Goal: Task Accomplishment & Management: Use online tool/utility

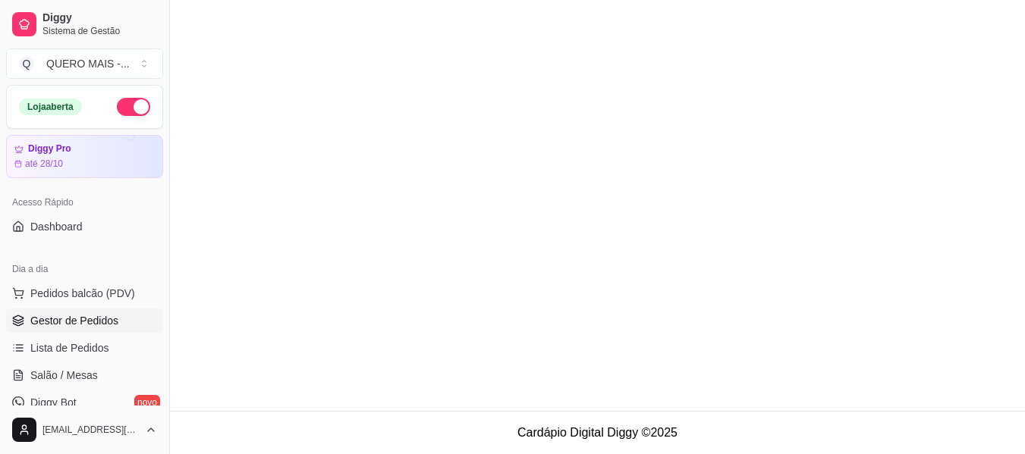
scroll to position [205, 0]
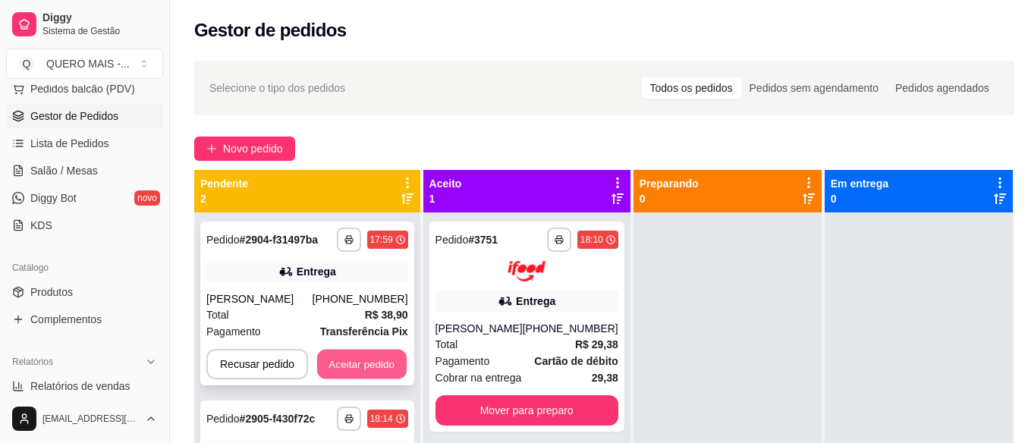
click at [357, 360] on button "Aceitar pedido" at bounding box center [362, 365] width 90 height 30
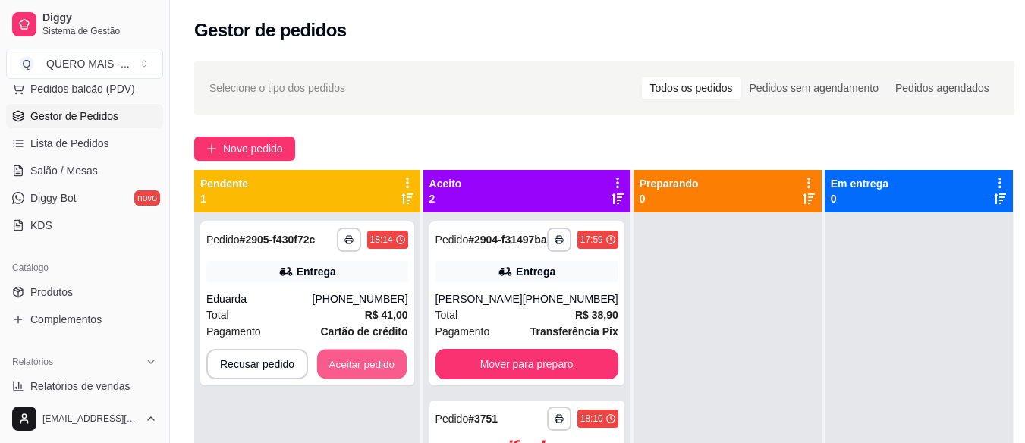
click at [357, 360] on button "Aceitar pedido" at bounding box center [362, 365] width 90 height 30
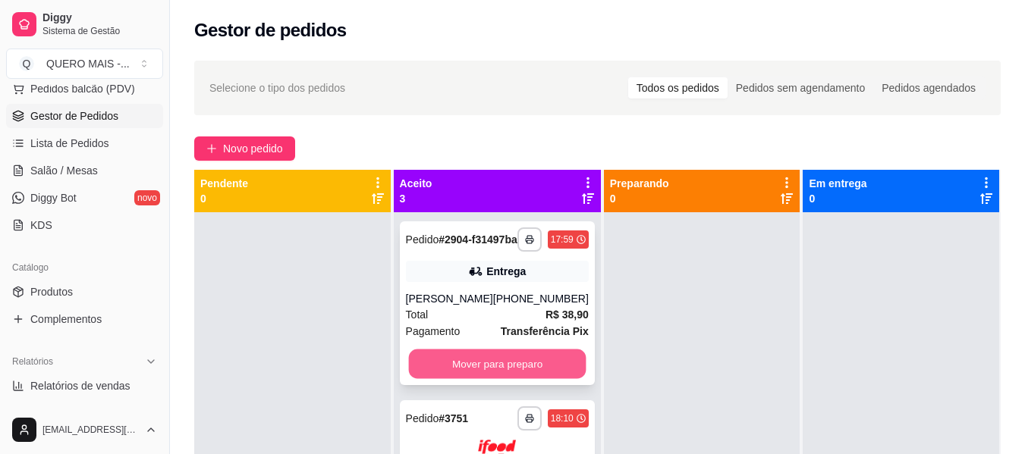
click at [467, 379] on button "Mover para preparo" at bounding box center [497, 365] width 178 height 30
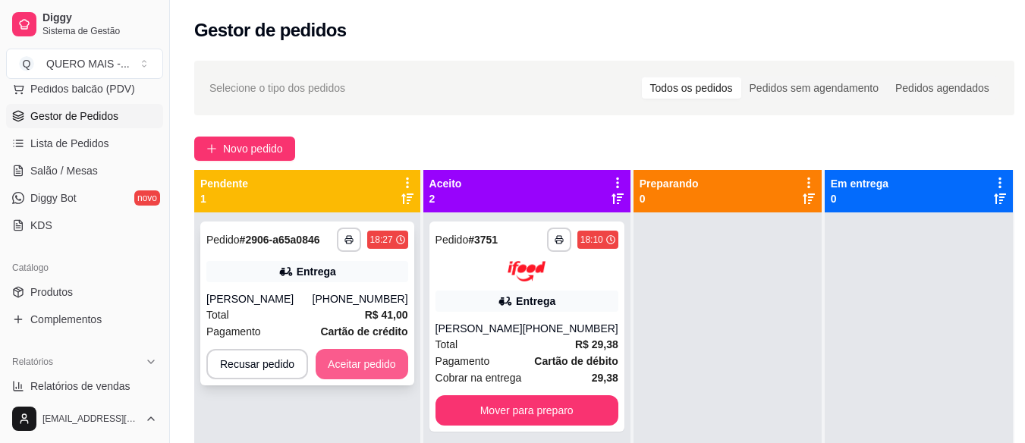
click at [337, 364] on button "Aceitar pedido" at bounding box center [362, 364] width 93 height 30
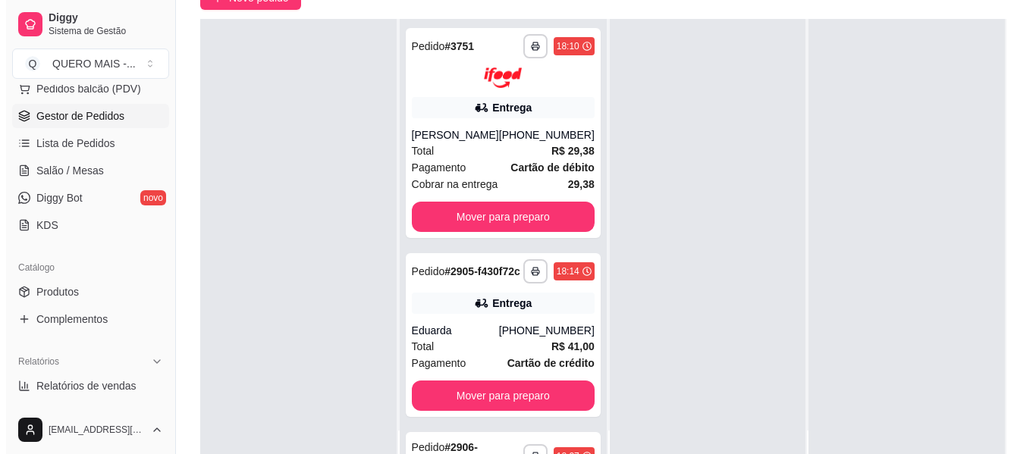
scroll to position [152, 0]
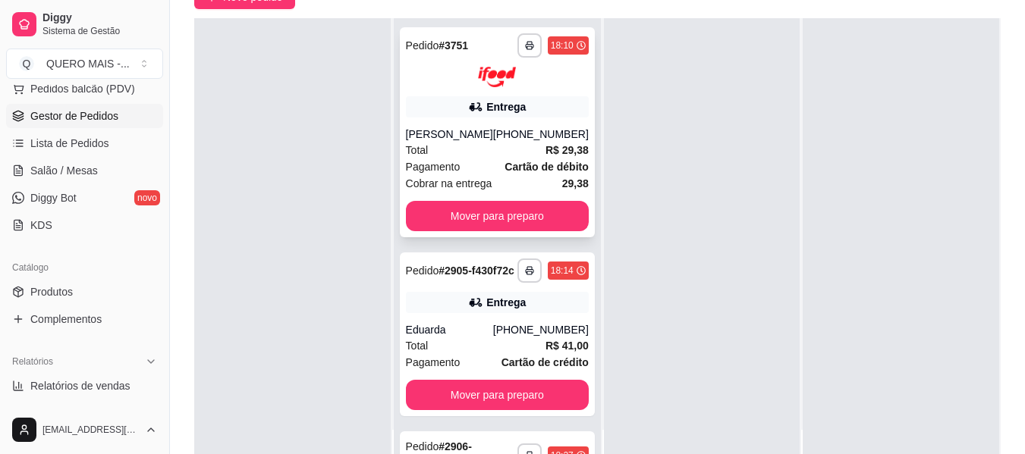
click at [545, 145] on strong "R$ 29,38" at bounding box center [566, 150] width 43 height 12
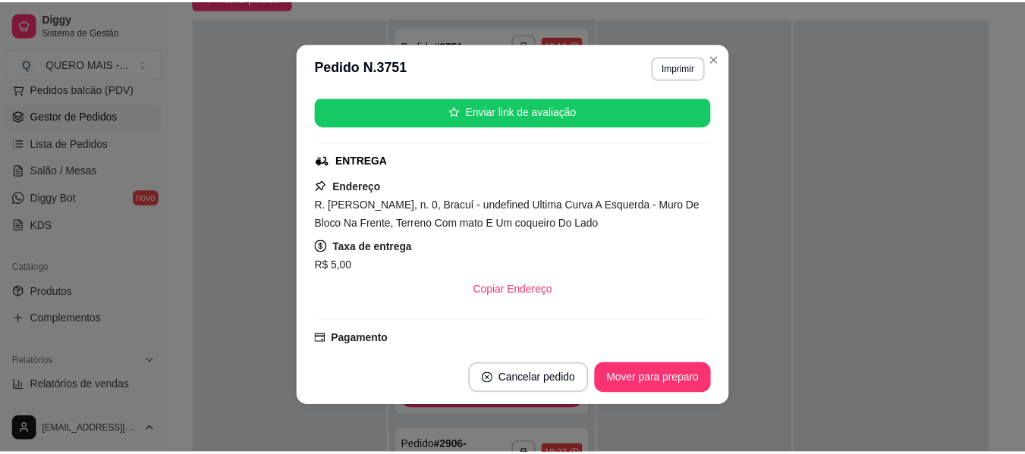
scroll to position [3, 0]
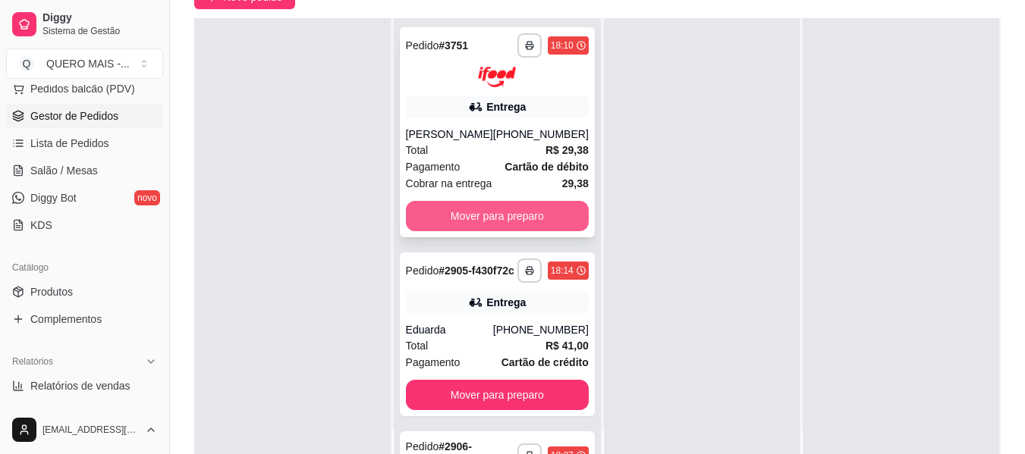
click at [473, 218] on button "Mover para preparo" at bounding box center [497, 216] width 183 height 30
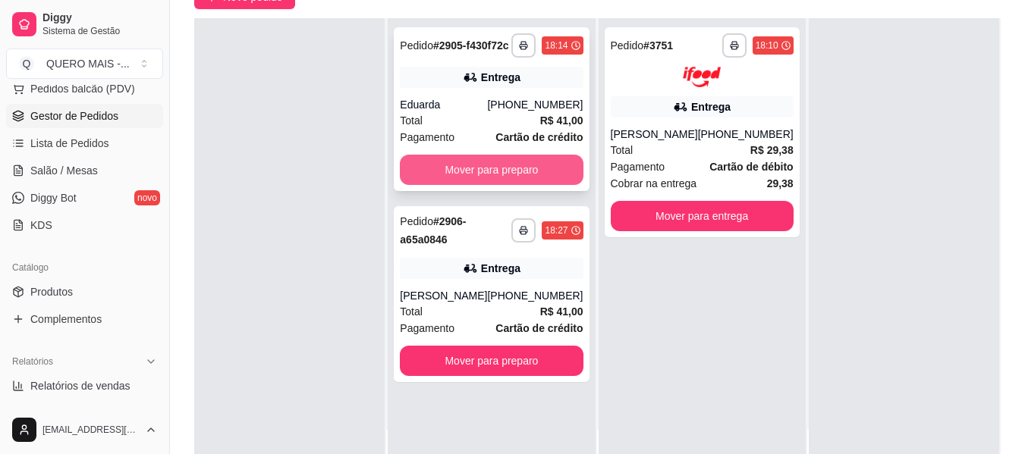
click at [477, 184] on button "Mover para preparo" at bounding box center [491, 170] width 183 height 30
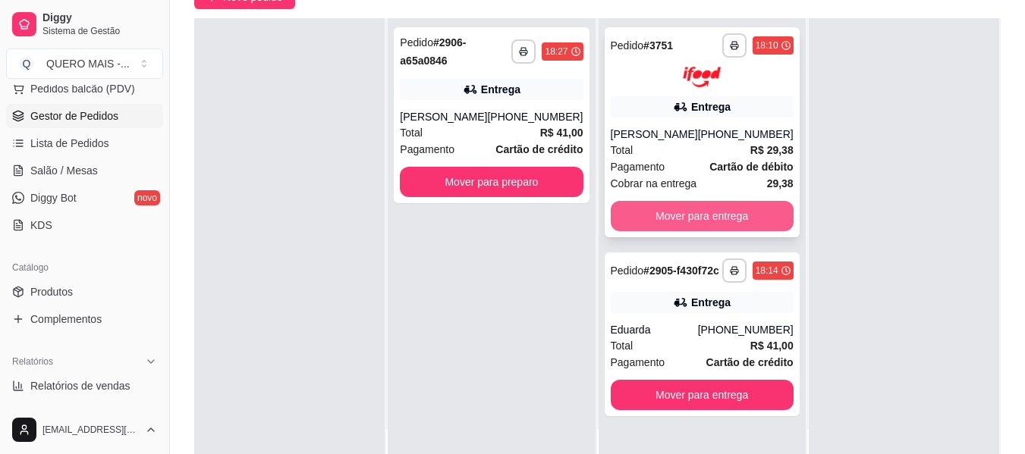
click at [679, 215] on button "Mover para entrega" at bounding box center [702, 216] width 183 height 30
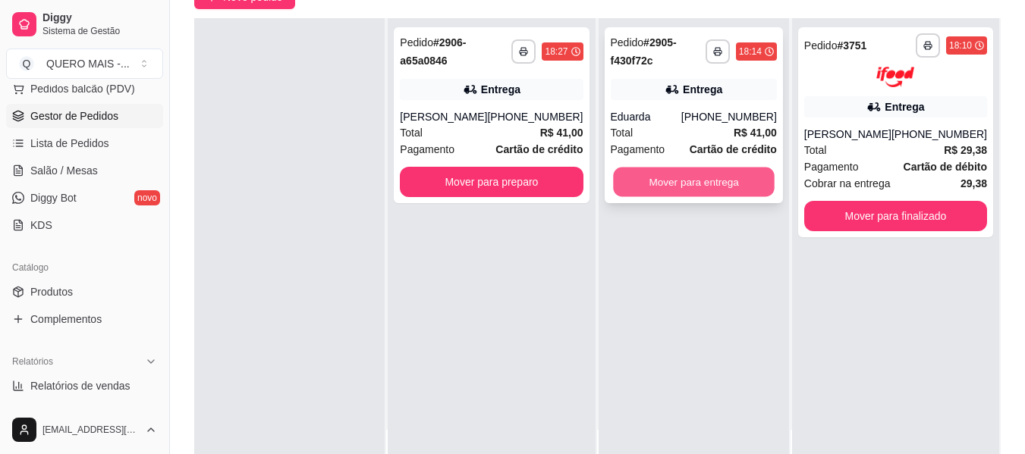
click at [681, 188] on button "Mover para entrega" at bounding box center [694, 183] width 162 height 30
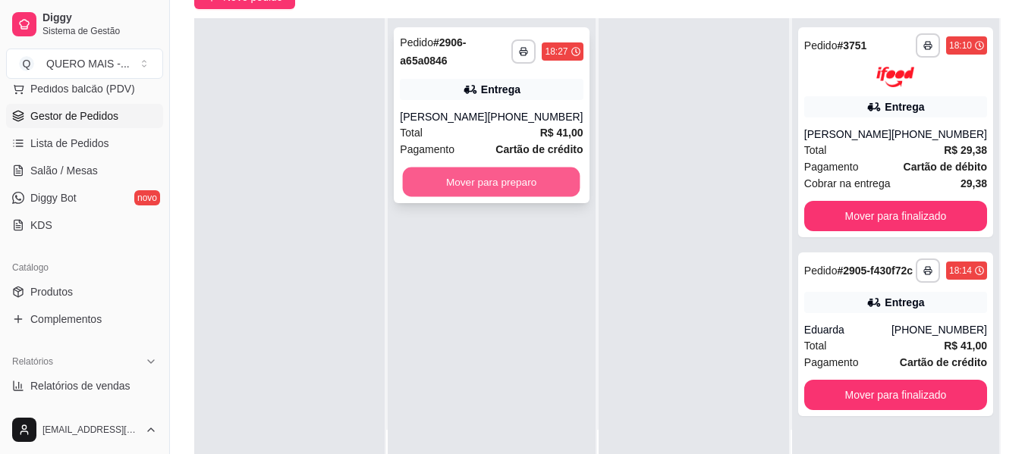
click at [493, 186] on button "Mover para preparo" at bounding box center [492, 183] width 178 height 30
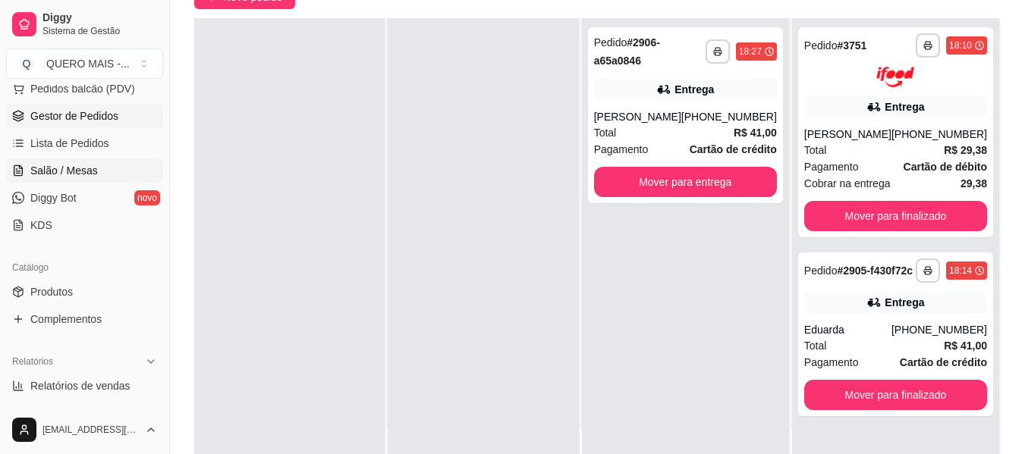
click at [99, 175] on link "Salão / Mesas" at bounding box center [84, 171] width 157 height 24
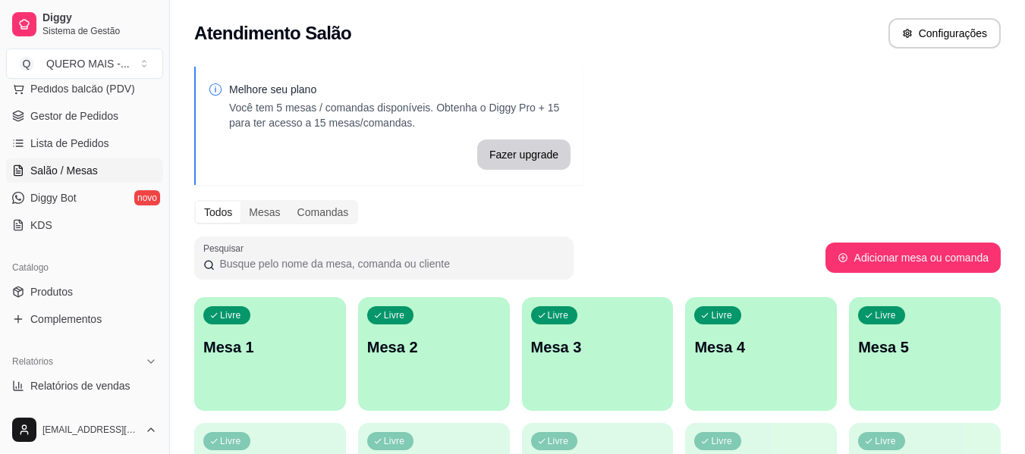
click at [282, 363] on div "Livre Mesa 1" at bounding box center [270, 345] width 152 height 96
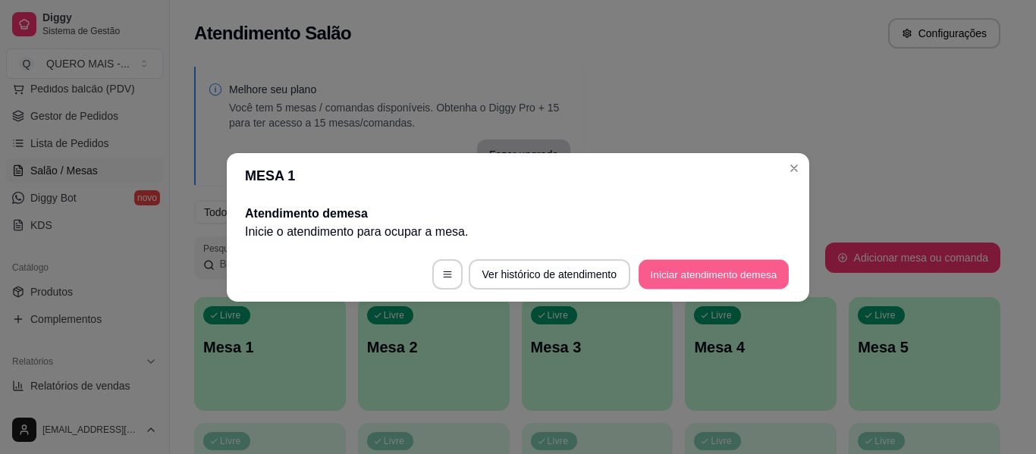
click at [694, 281] on button "Iniciar atendimento de mesa" at bounding box center [714, 274] width 150 height 30
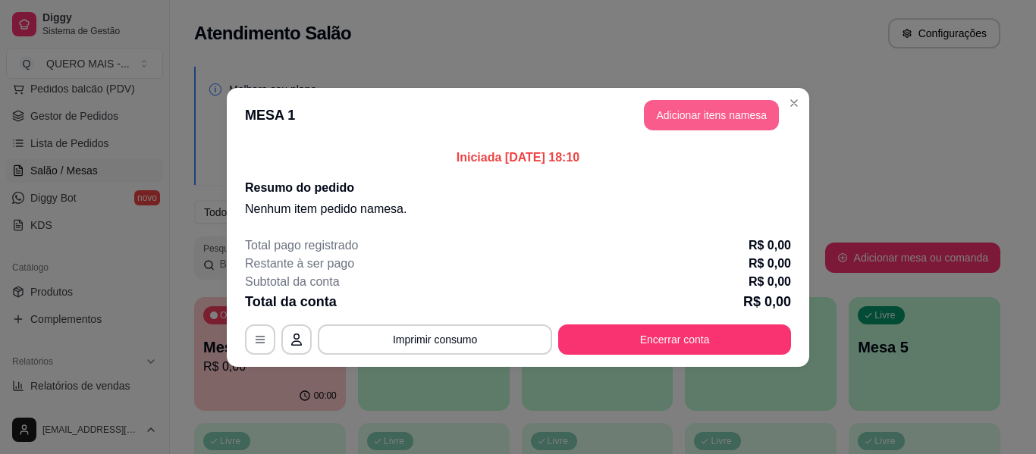
click at [678, 115] on button "Adicionar itens na mesa" at bounding box center [711, 115] width 135 height 30
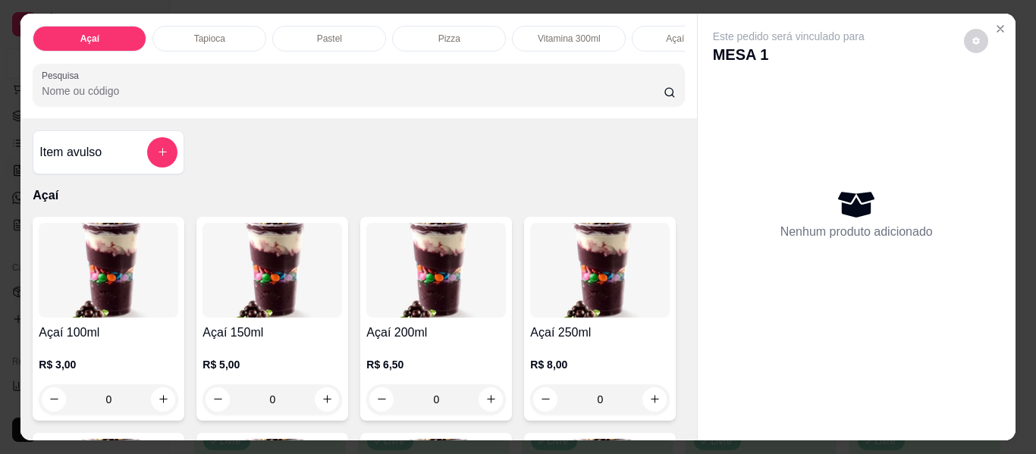
scroll to position [192, 0]
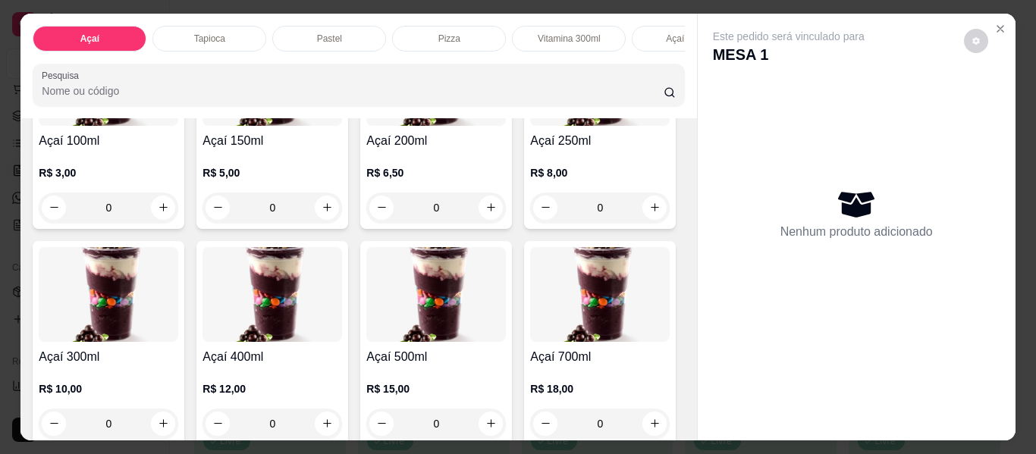
click at [322, 426] on div "Açaí 100ml R$ 3,00 0 Açaí 150ml R$ 5,00 0 Açaí 200ml R$ 6,50 0 Açaí 250ml R$ 8,…" at bounding box center [359, 235] width 652 height 420
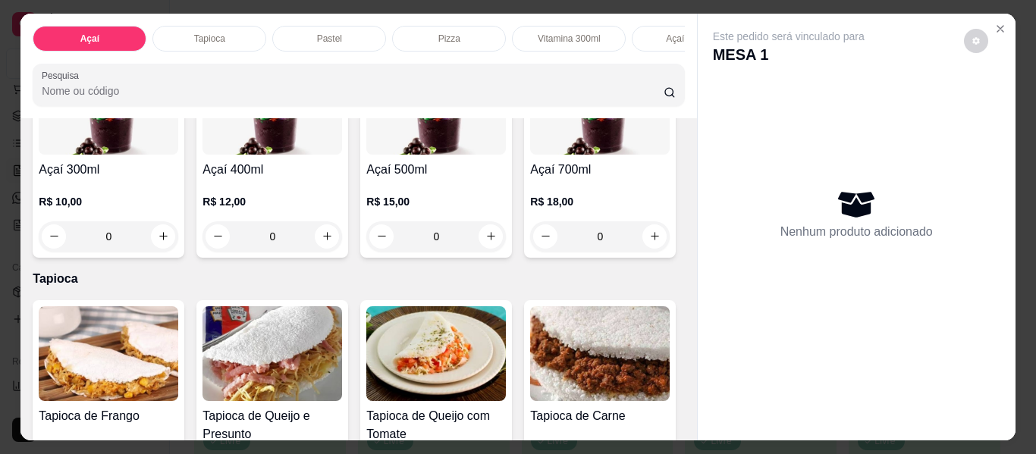
click at [178, 238] on div "0" at bounding box center [109, 237] width 140 height 30
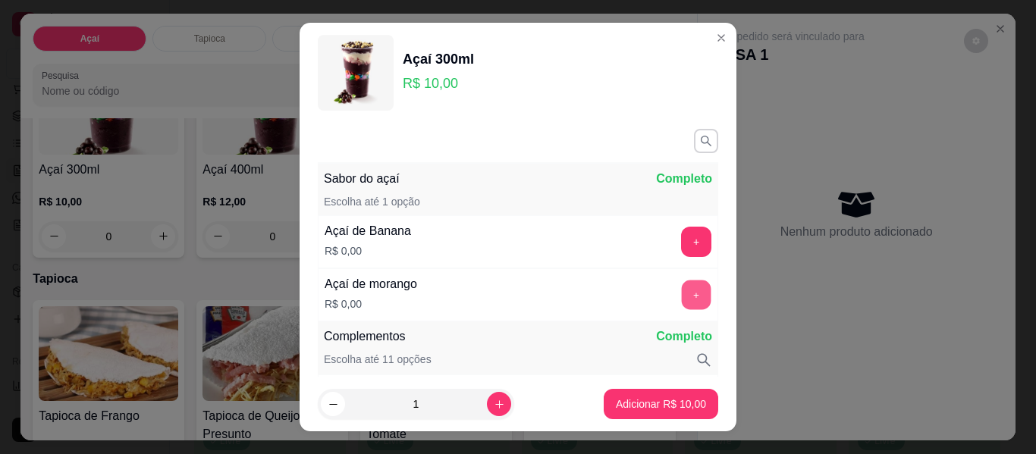
click at [682, 294] on button "+" at bounding box center [697, 296] width 30 height 30
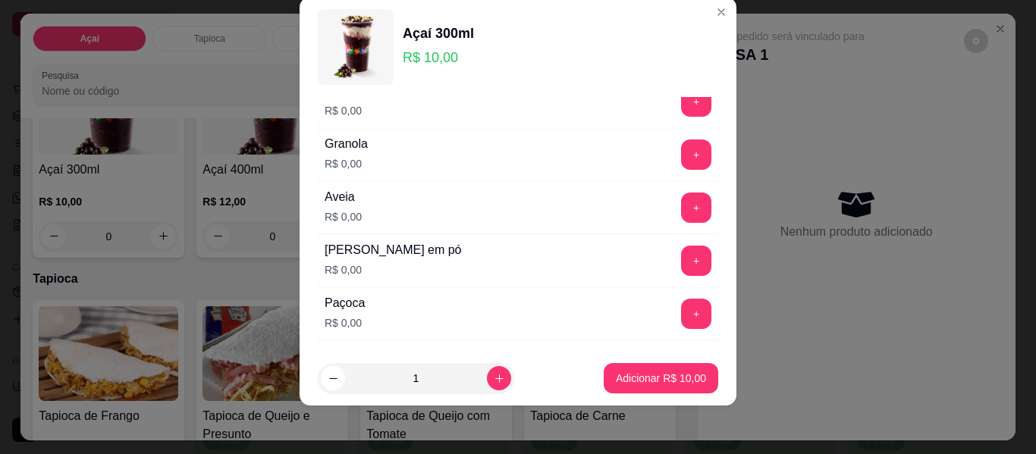
scroll to position [275, 0]
click at [681, 156] on button "+" at bounding box center [696, 154] width 30 height 30
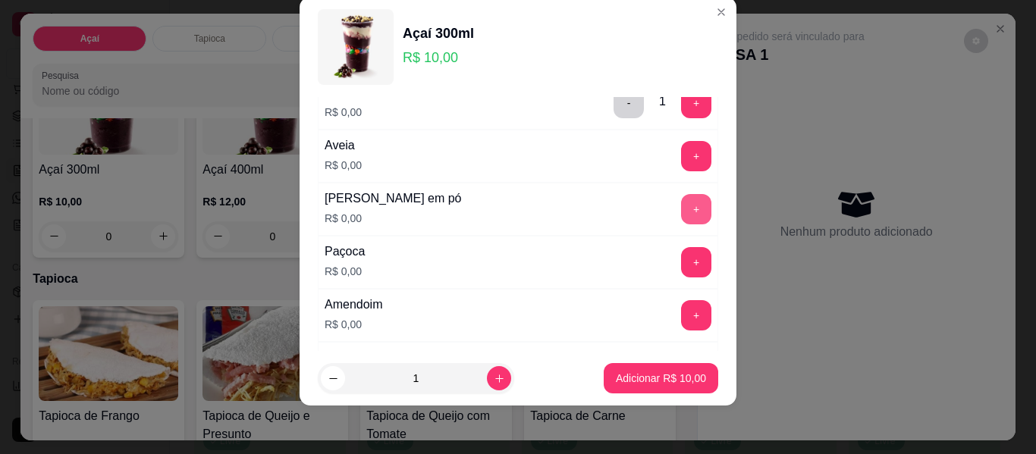
scroll to position [350, 0]
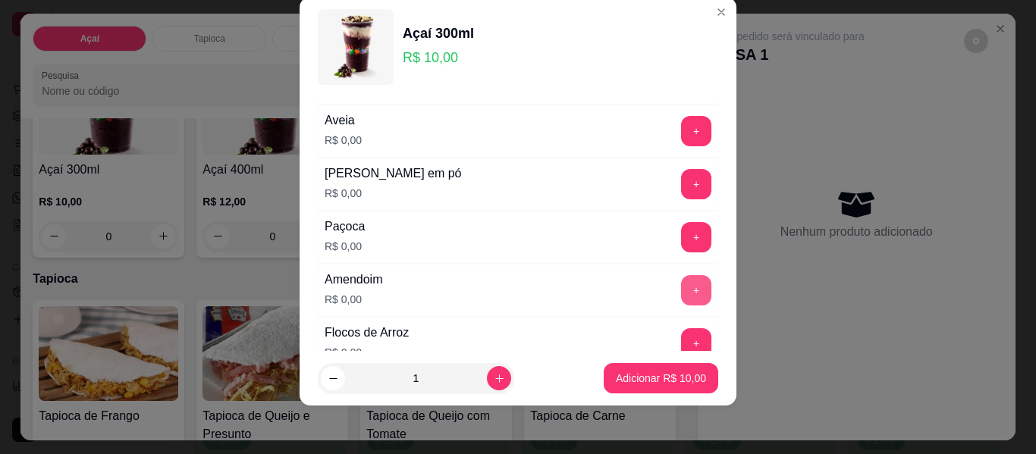
click at [681, 288] on button "+" at bounding box center [696, 290] width 30 height 30
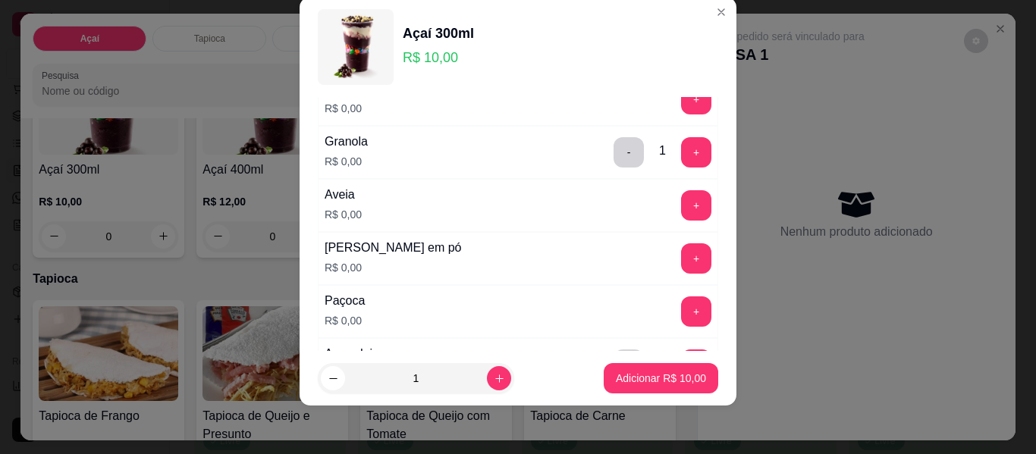
scroll to position [275, 0]
click at [682, 200] on button "+" at bounding box center [697, 208] width 30 height 30
click at [681, 259] on button "+" at bounding box center [696, 260] width 30 height 30
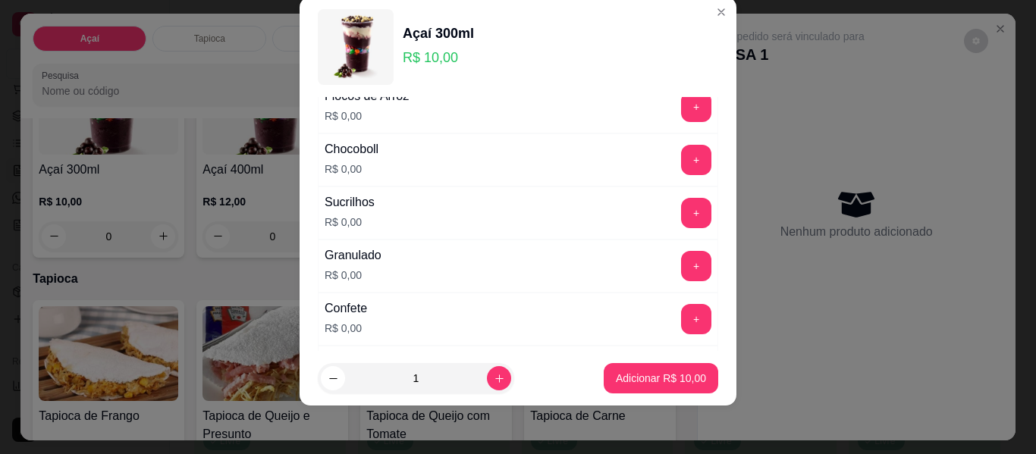
scroll to position [578, 0]
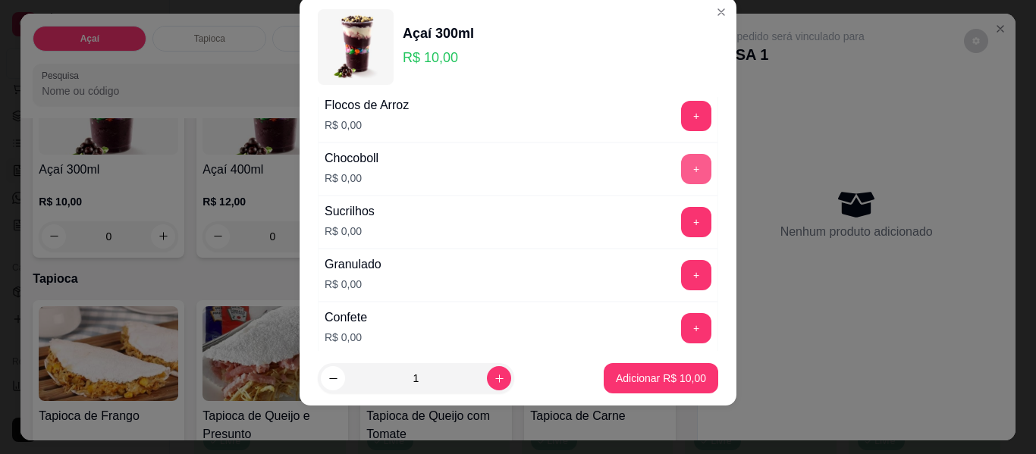
click at [681, 160] on button "+" at bounding box center [696, 169] width 30 height 30
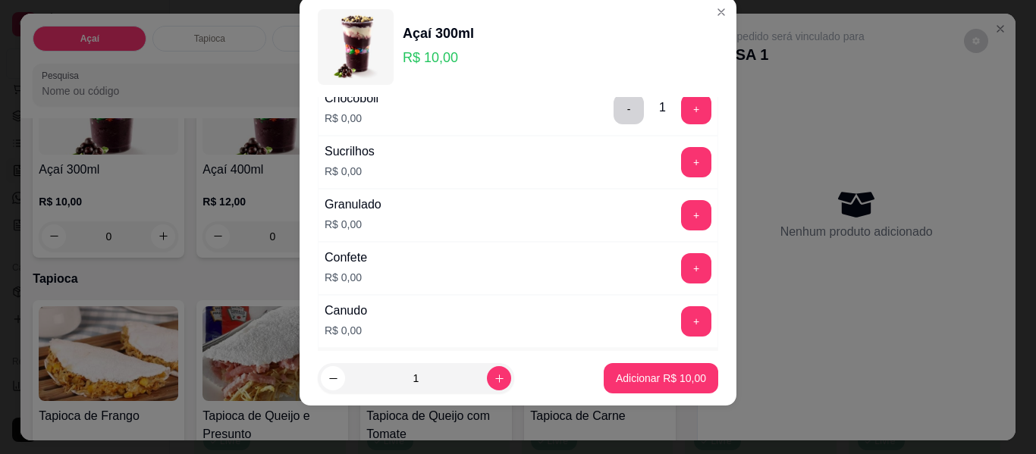
scroll to position [654, 0]
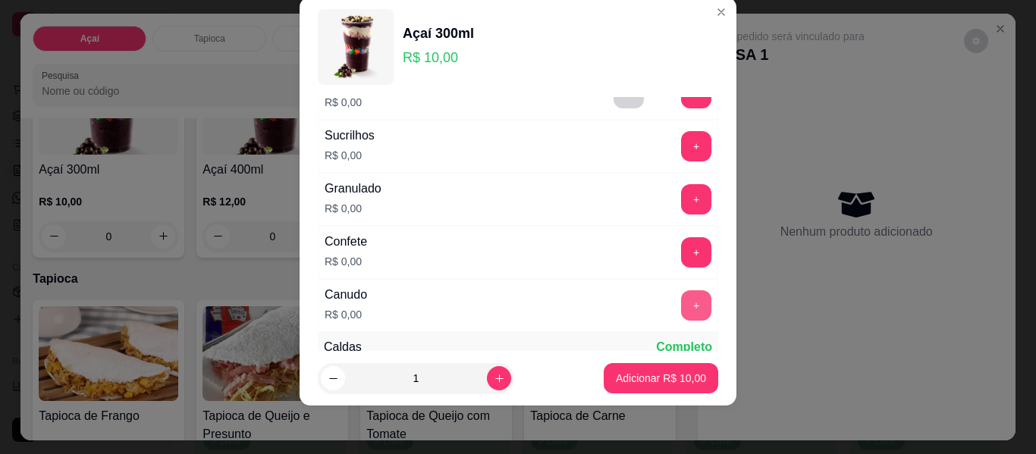
click at [681, 306] on button "+" at bounding box center [696, 306] width 30 height 30
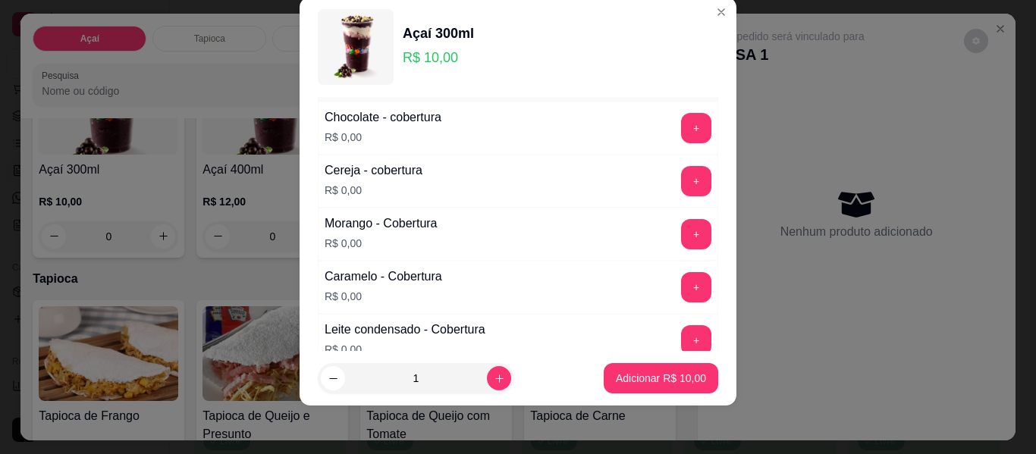
scroll to position [957, 0]
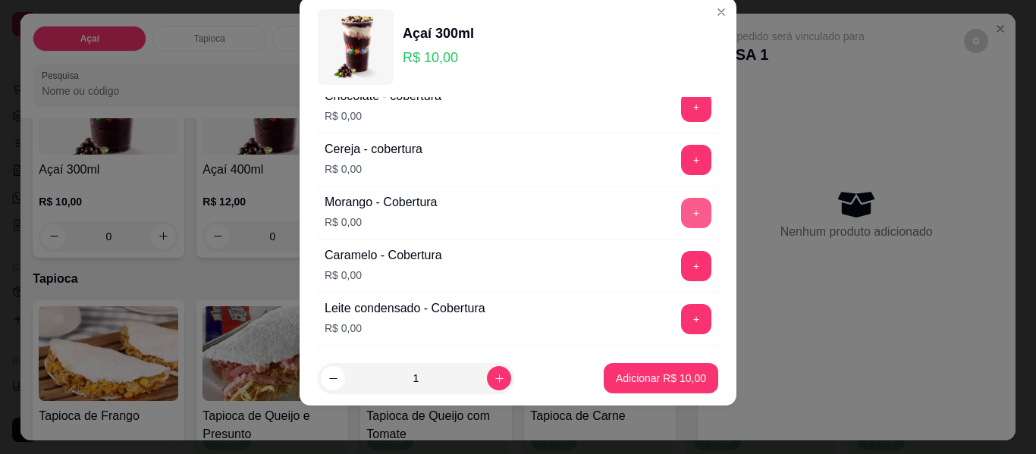
click at [681, 219] on button "+" at bounding box center [696, 213] width 30 height 30
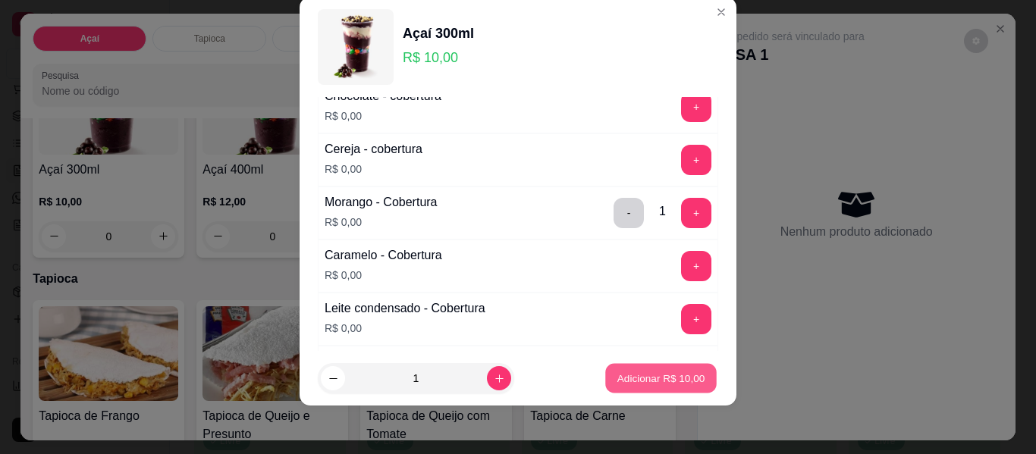
click at [662, 372] on p "Adicionar R$ 10,00" at bounding box center [662, 378] width 88 height 14
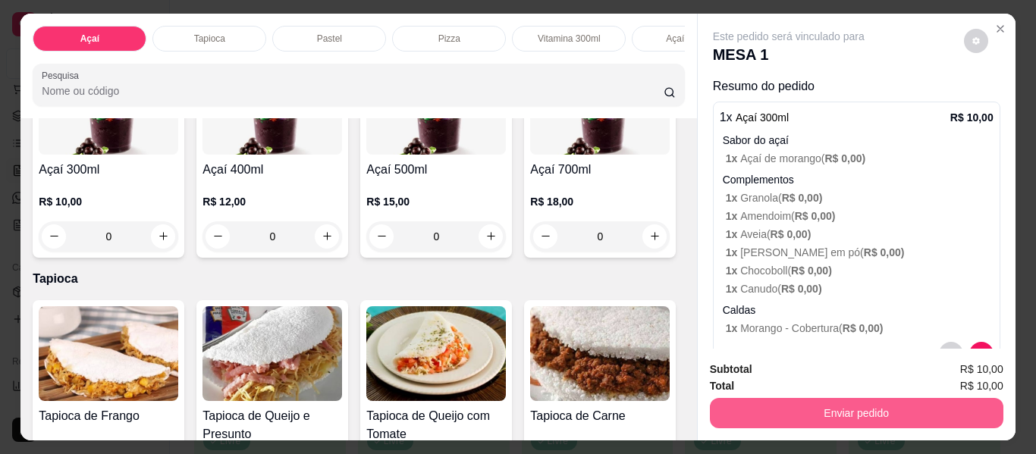
click at [844, 410] on button "Enviar pedido" at bounding box center [857, 413] width 294 height 30
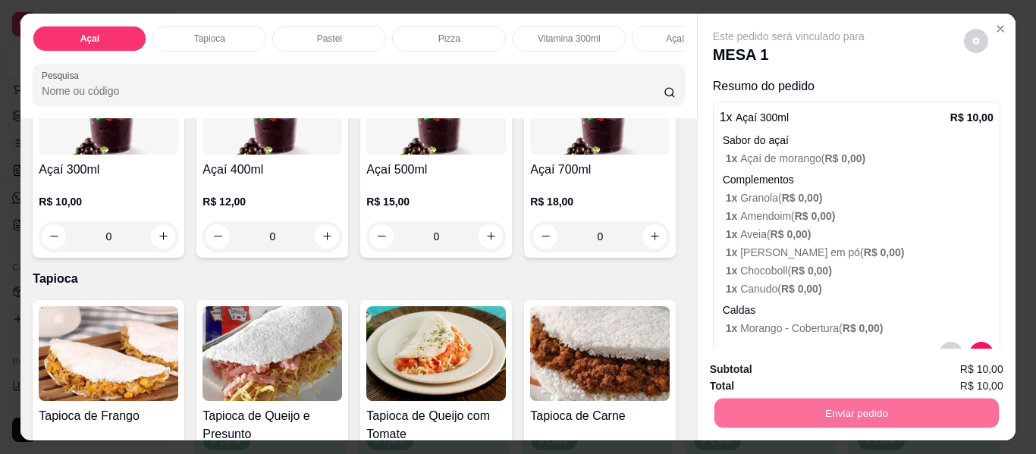
click at [948, 363] on button "Enviar pedido" at bounding box center [964, 371] width 83 height 28
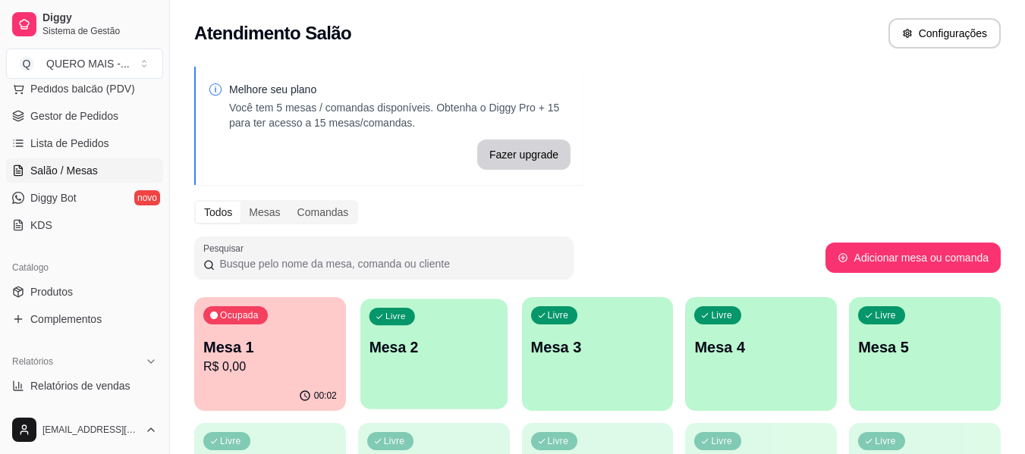
click at [465, 385] on div "Livre Mesa 2" at bounding box center [433, 345] width 147 height 93
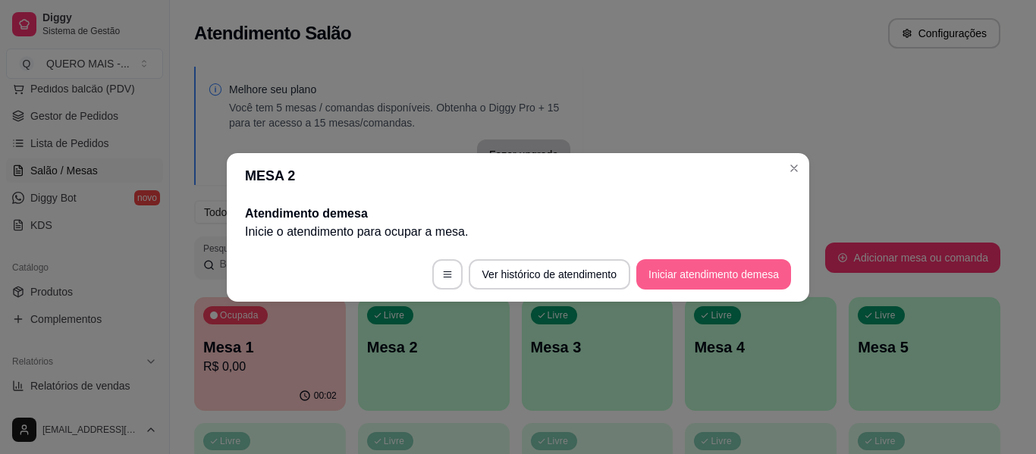
click at [705, 269] on button "Iniciar atendimento de mesa" at bounding box center [714, 274] width 155 height 30
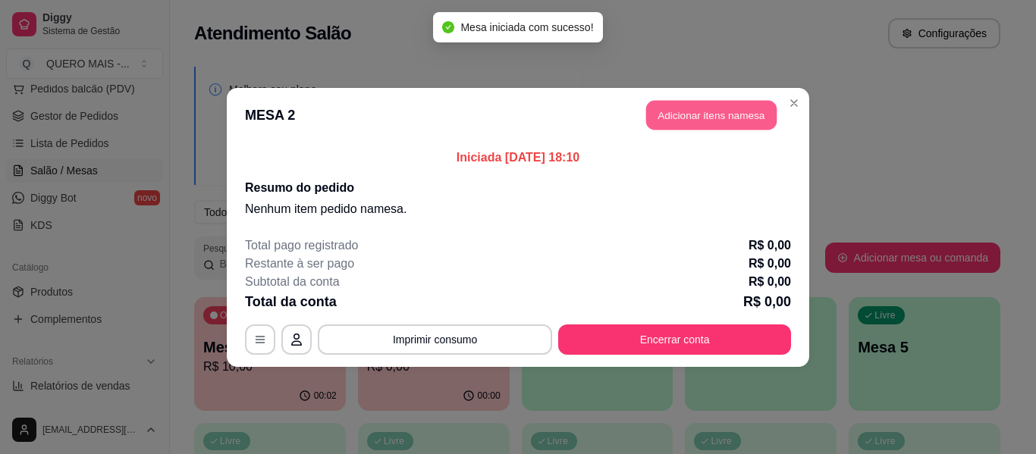
click at [702, 115] on button "Adicionar itens na mesa" at bounding box center [711, 115] width 130 height 30
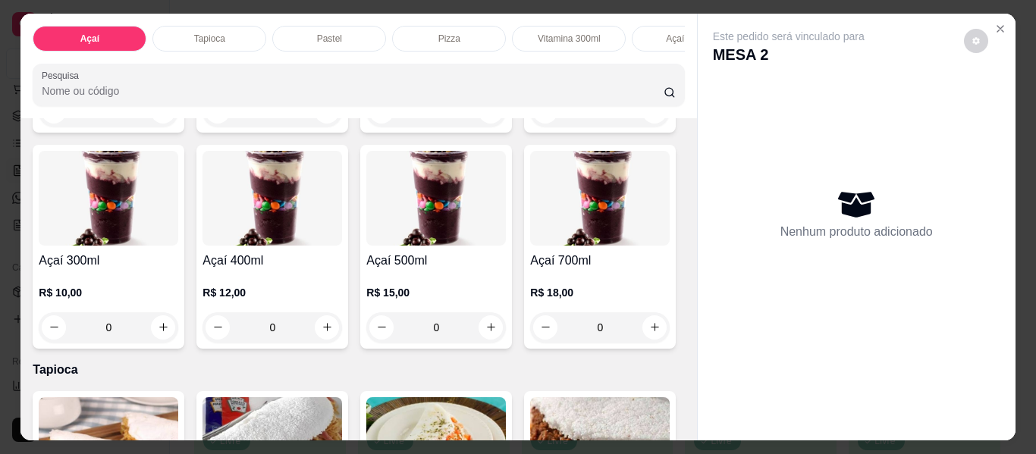
scroll to position [303, 0]
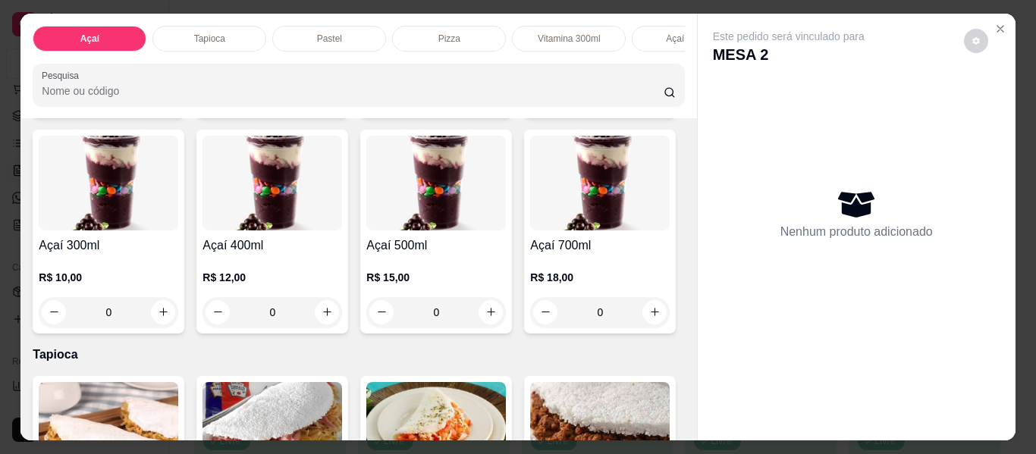
click at [342, 318] on div "0" at bounding box center [273, 312] width 140 height 30
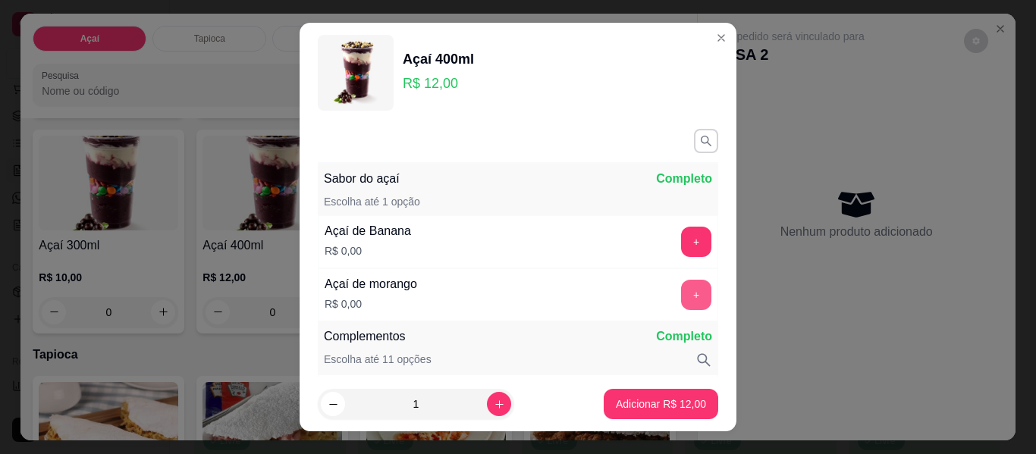
click at [681, 284] on button "+" at bounding box center [696, 295] width 30 height 30
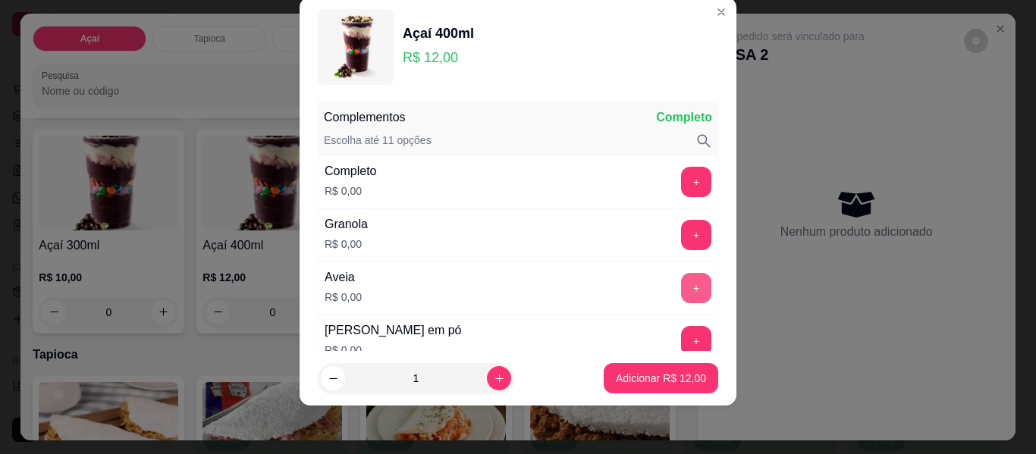
scroll to position [199, 0]
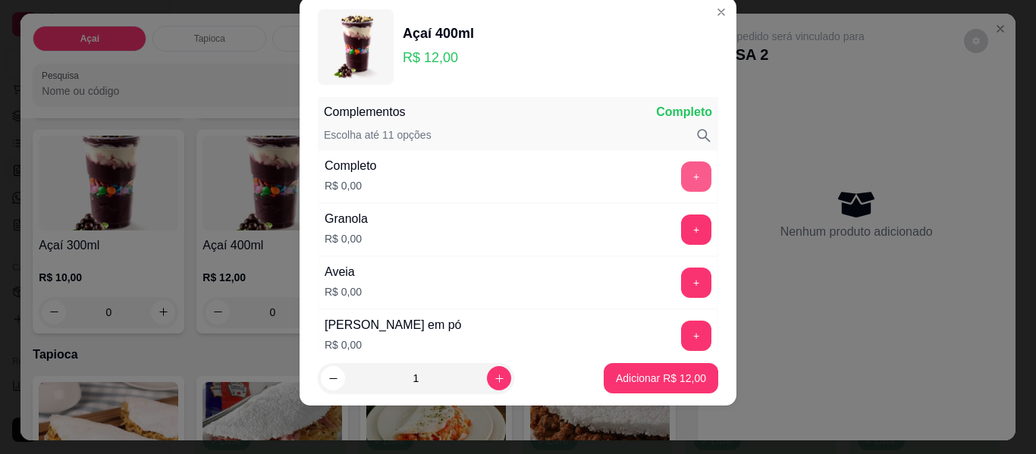
click at [681, 176] on button "+" at bounding box center [696, 177] width 30 height 30
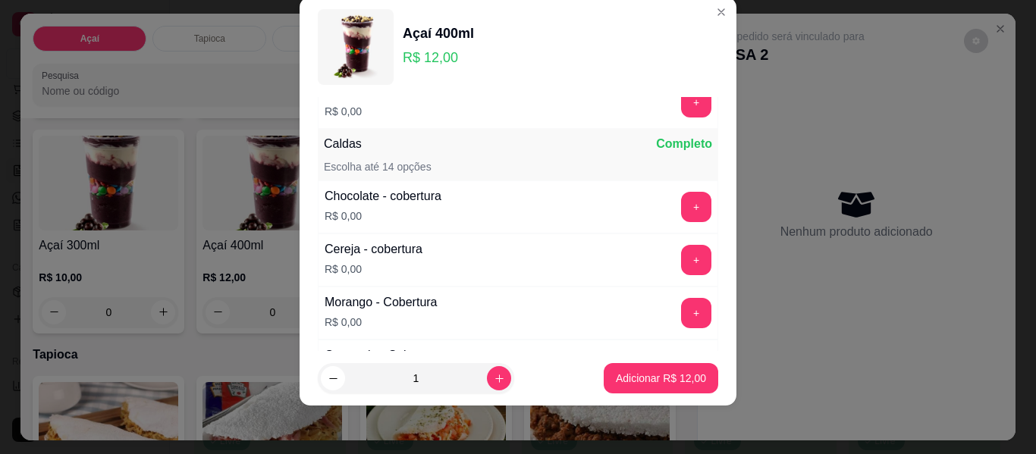
scroll to position [882, 0]
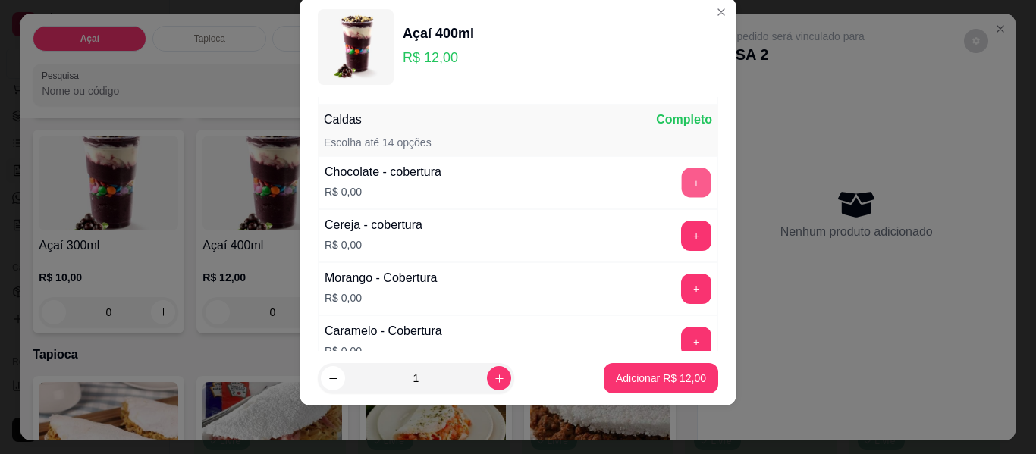
click at [682, 174] on button "+" at bounding box center [697, 183] width 30 height 30
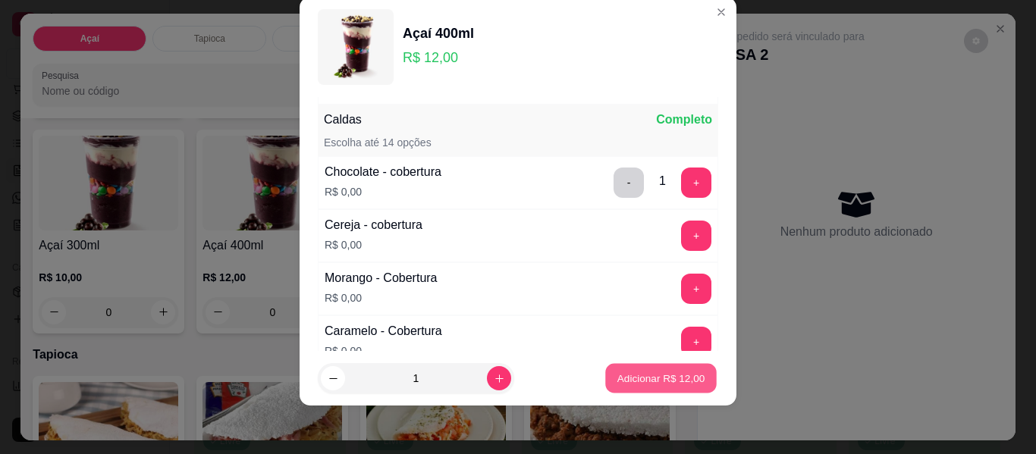
click at [621, 374] on p "Adicionar R$ 12,00" at bounding box center [662, 378] width 88 height 14
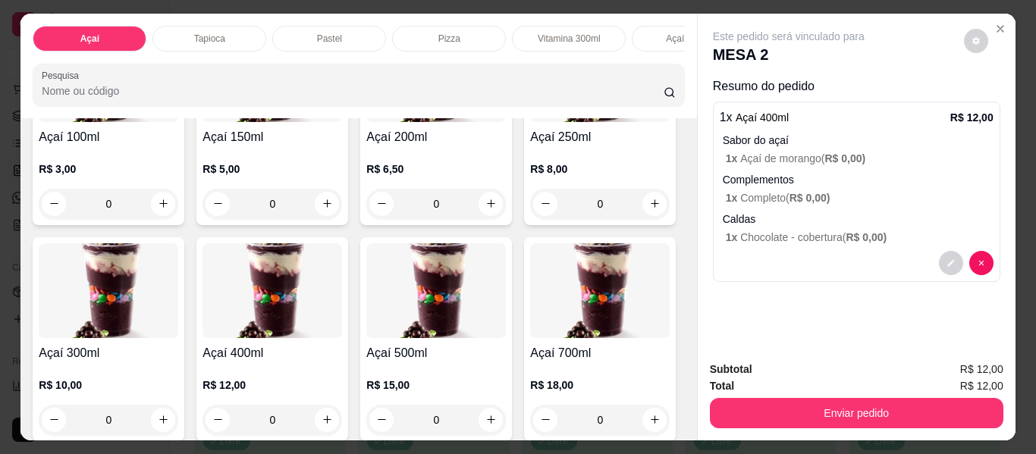
scroll to position [152, 0]
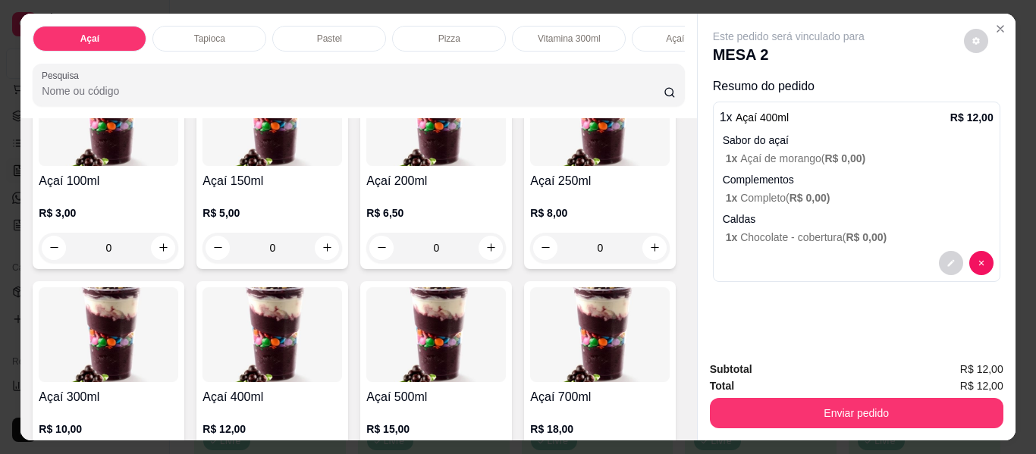
click at [323, 249] on div "0" at bounding box center [273, 248] width 140 height 30
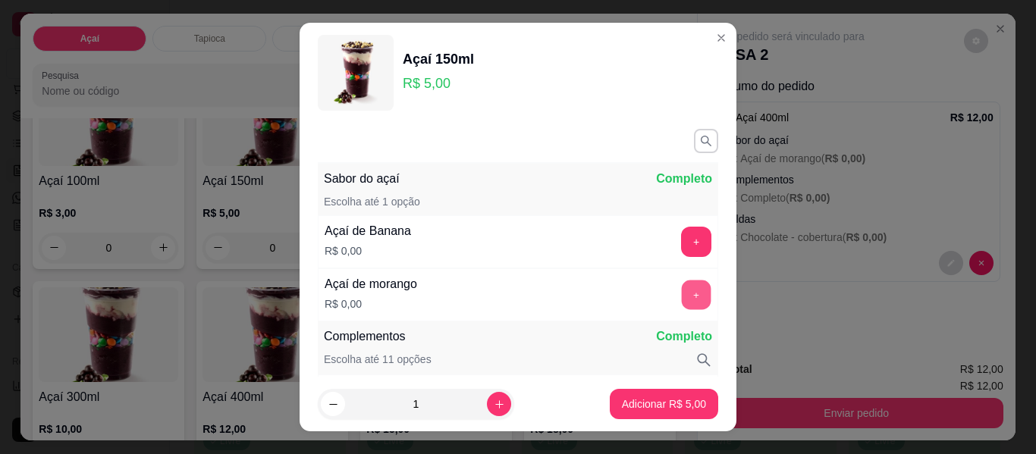
click at [682, 288] on button "+" at bounding box center [697, 296] width 30 height 30
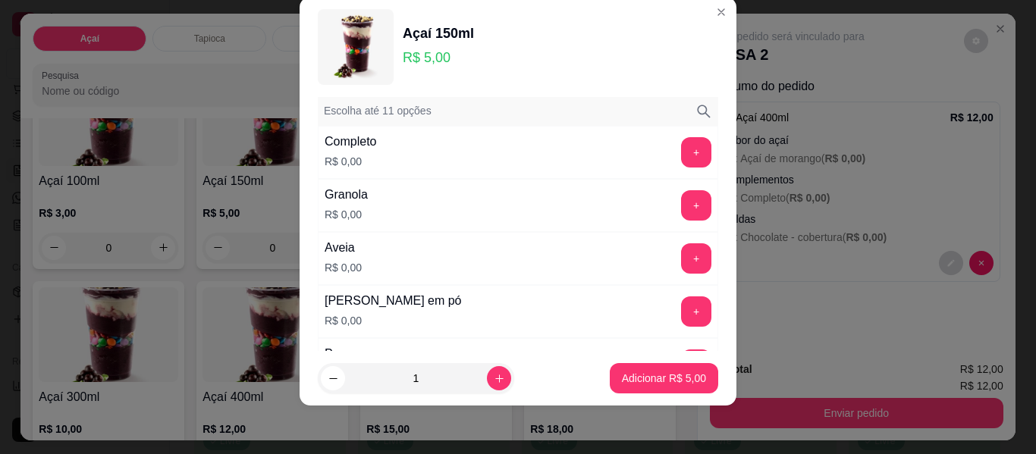
scroll to position [199, 0]
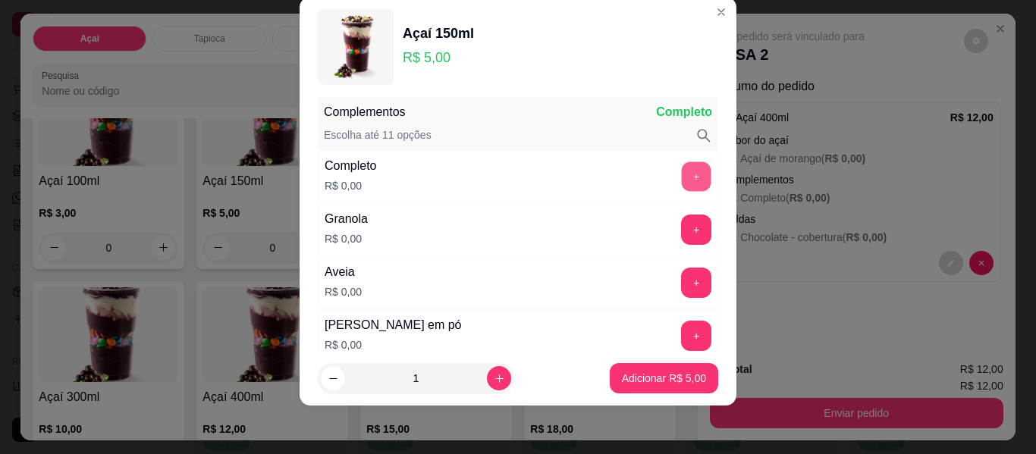
click at [682, 179] on button "+" at bounding box center [697, 177] width 30 height 30
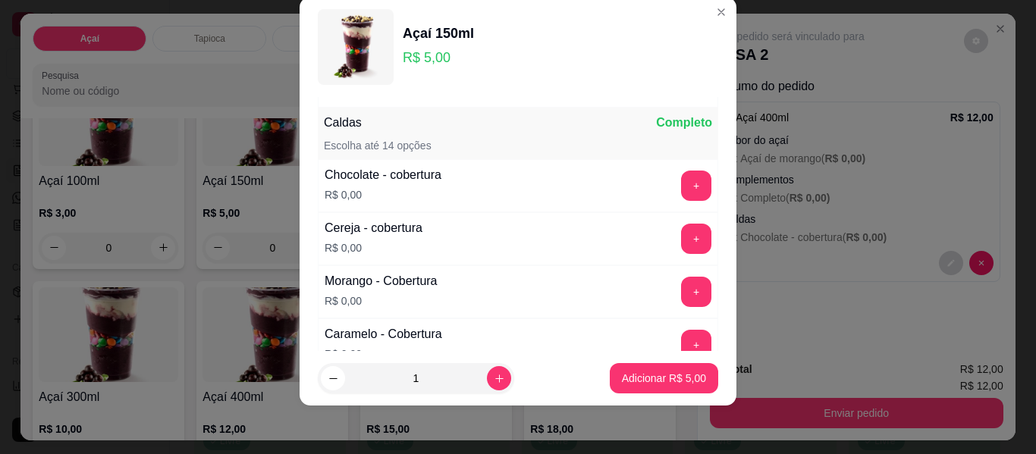
scroll to position [882, 0]
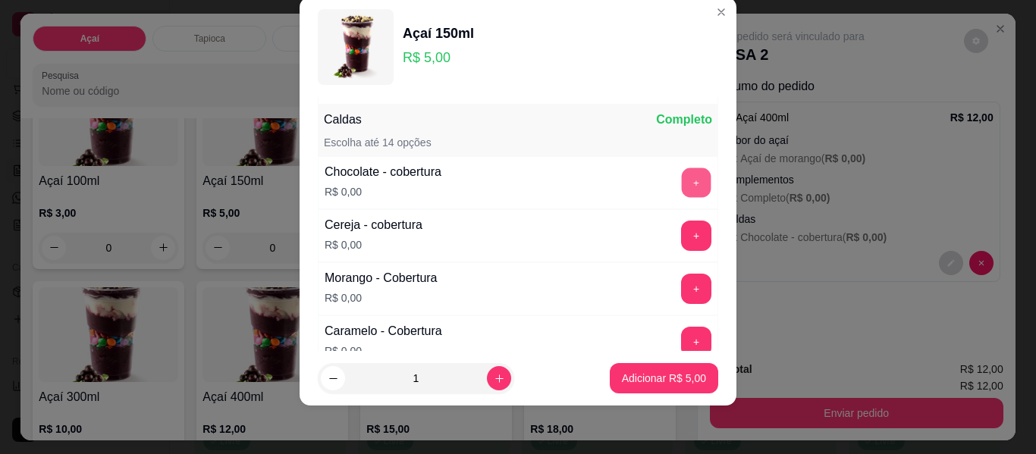
click at [682, 184] on button "+" at bounding box center [697, 183] width 30 height 30
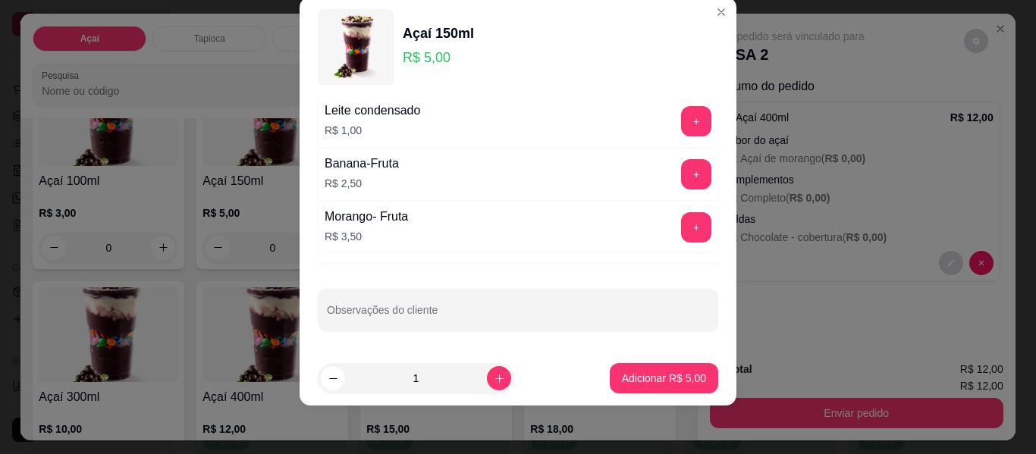
scroll to position [1368, 0]
click at [442, 311] on input "Observações do cliente" at bounding box center [518, 314] width 382 height 15
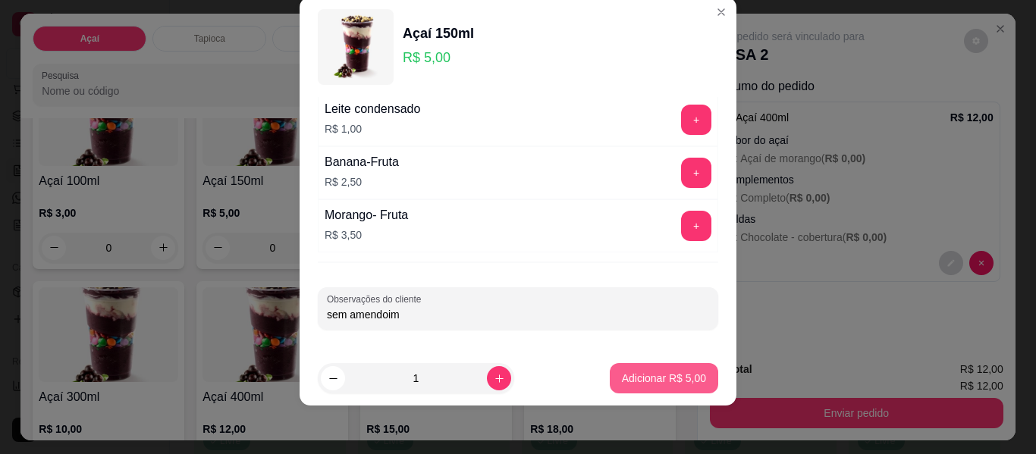
type input "sem amendoim"
click at [622, 375] on p "Adicionar R$ 5,00" at bounding box center [664, 378] width 84 height 15
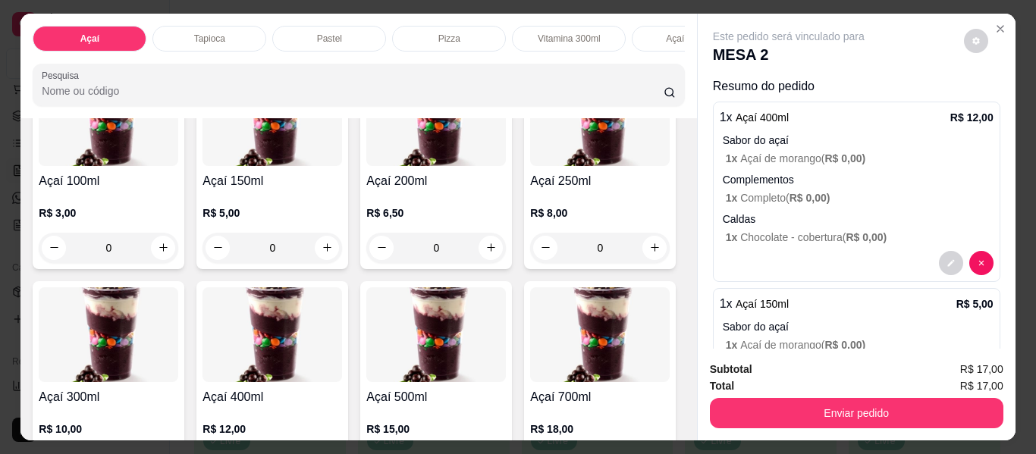
scroll to position [0, 0]
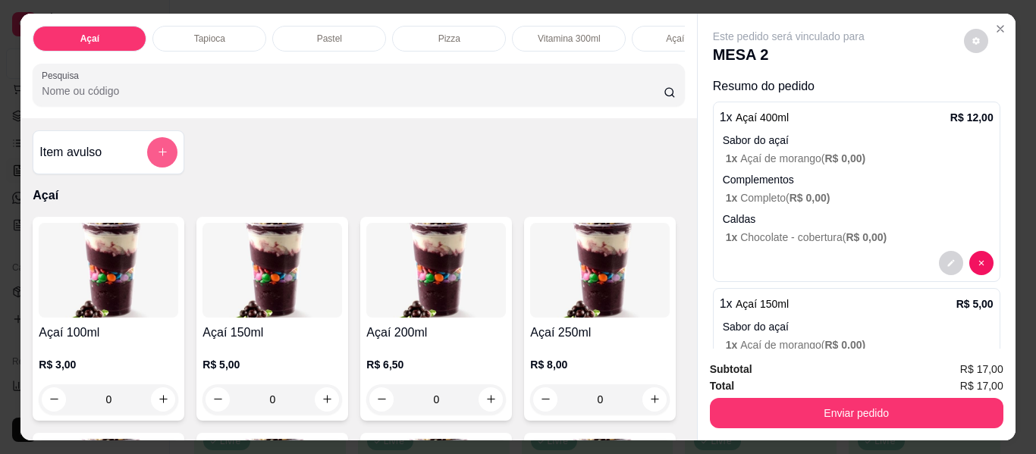
click at [156, 165] on button "add-separate-item" at bounding box center [162, 152] width 30 height 30
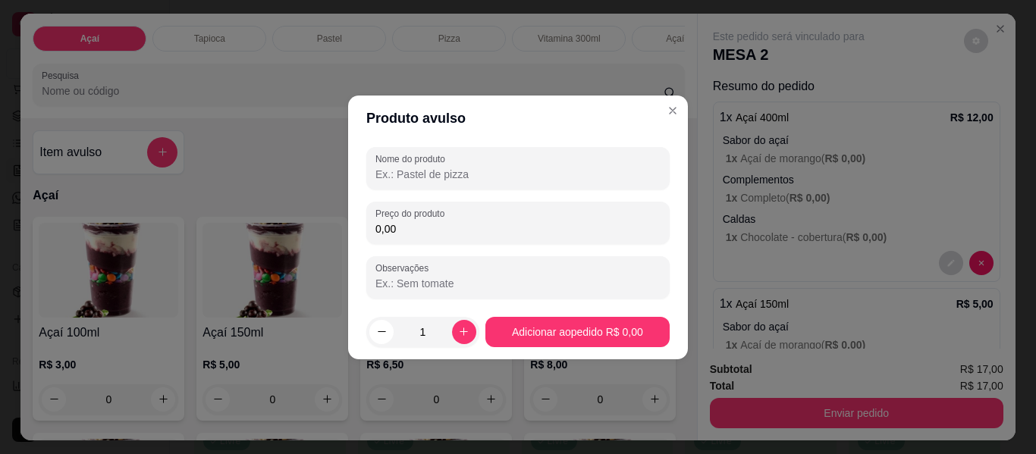
click at [399, 174] on input "Nome do produto" at bounding box center [518, 174] width 285 height 15
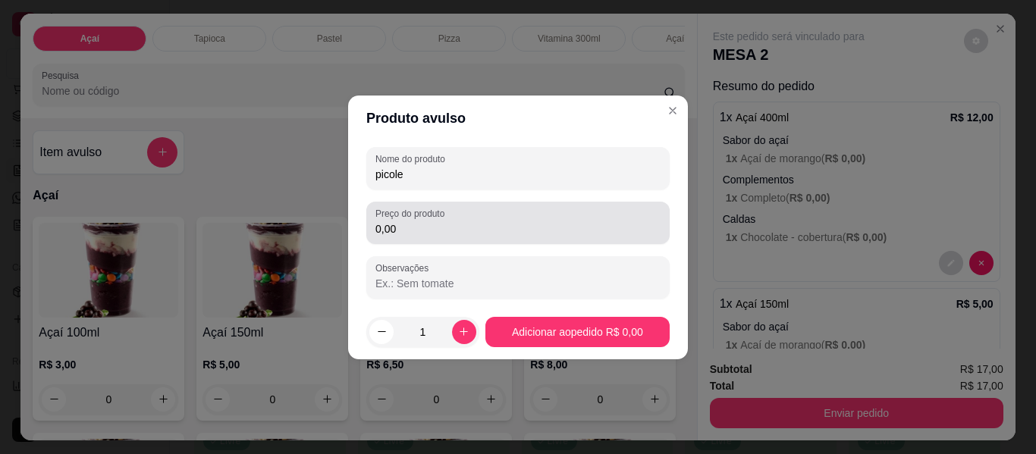
type input "picole"
drag, startPoint x: 391, startPoint y: 234, endPoint x: 403, endPoint y: 237, distance: 11.8
click at [393, 234] on input "0,00" at bounding box center [518, 229] width 285 height 15
click at [449, 218] on label "Preço do produto" at bounding box center [413, 213] width 74 height 13
click at [449, 222] on input "0,00" at bounding box center [518, 229] width 285 height 15
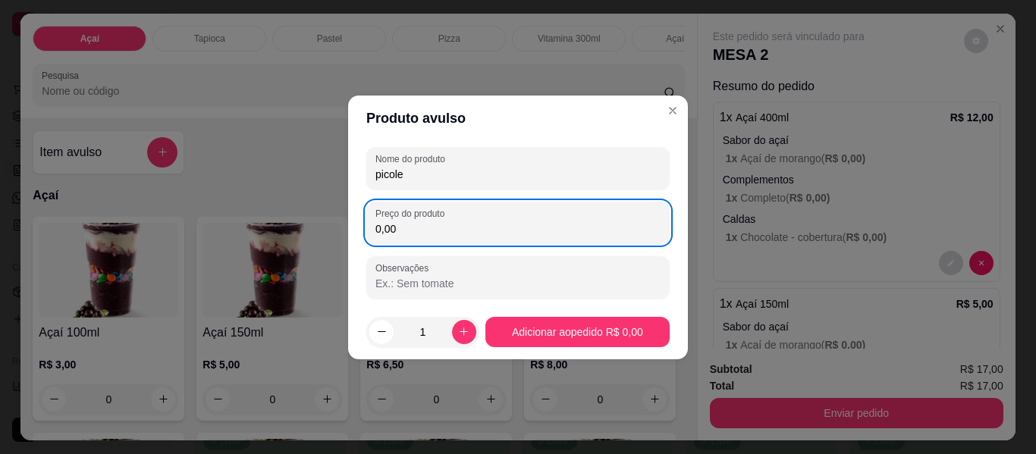
click at [450, 226] on input "0,00" at bounding box center [518, 229] width 285 height 15
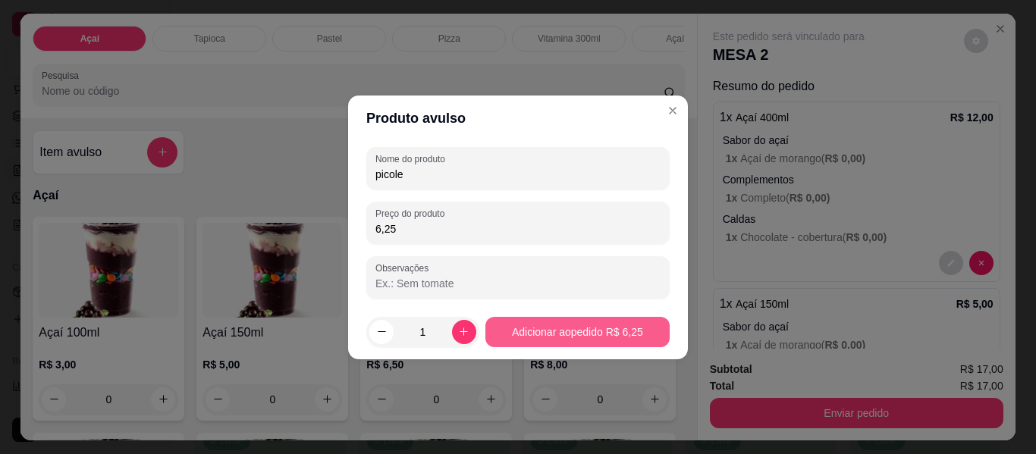
type input "6,25"
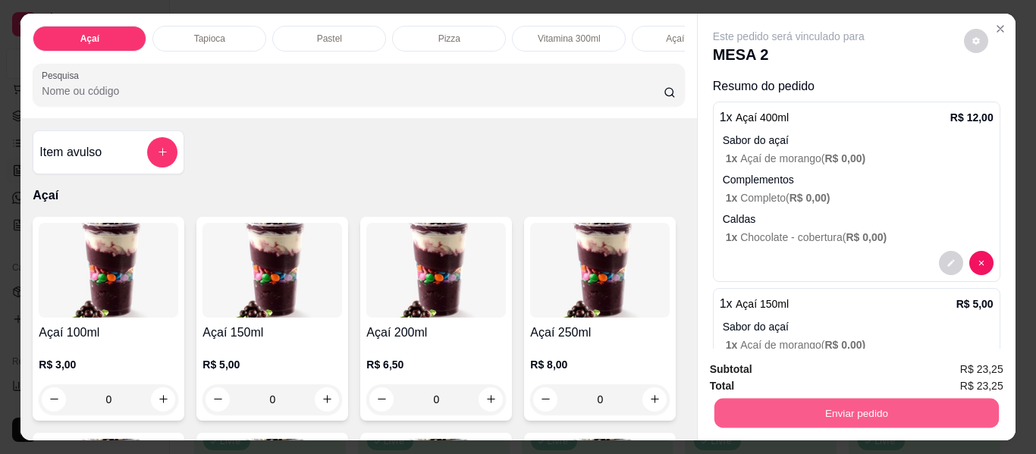
click at [871, 413] on button "Enviar pedido" at bounding box center [856, 414] width 284 height 30
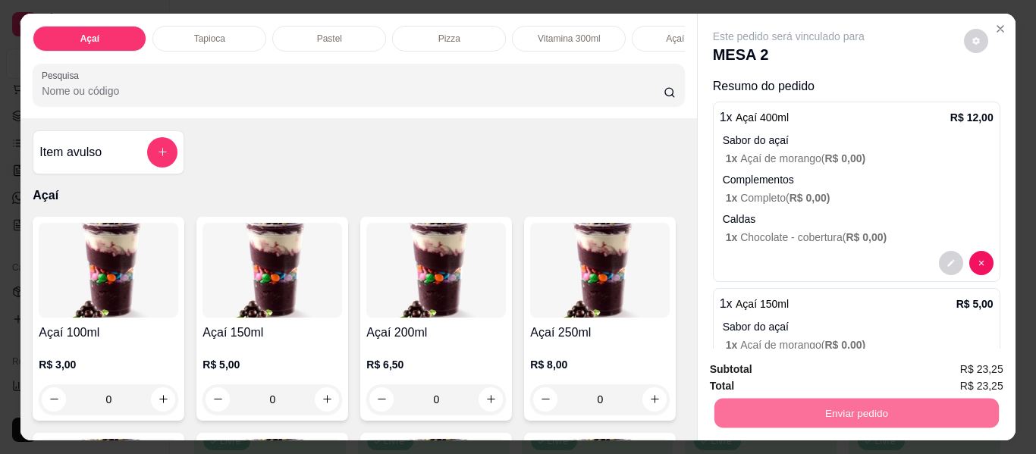
click at [938, 362] on button "Enviar pedido" at bounding box center [964, 370] width 86 height 29
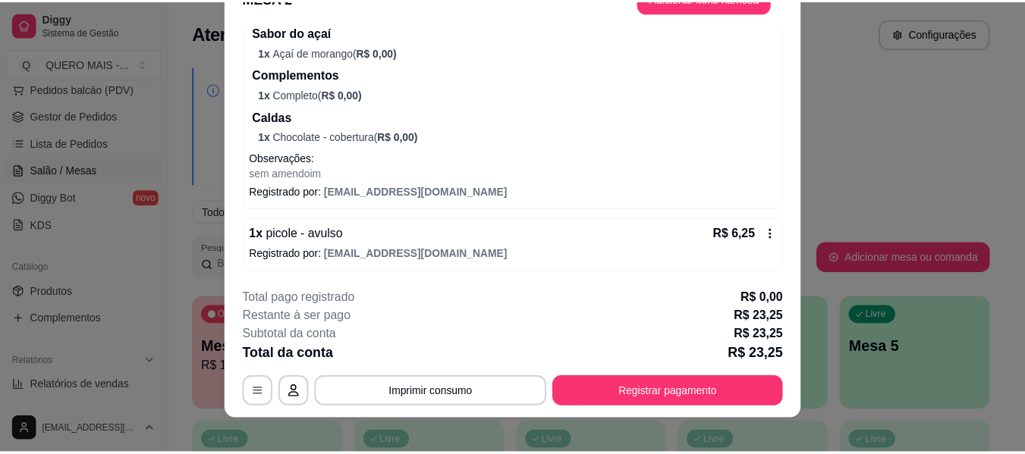
scroll to position [46, 0]
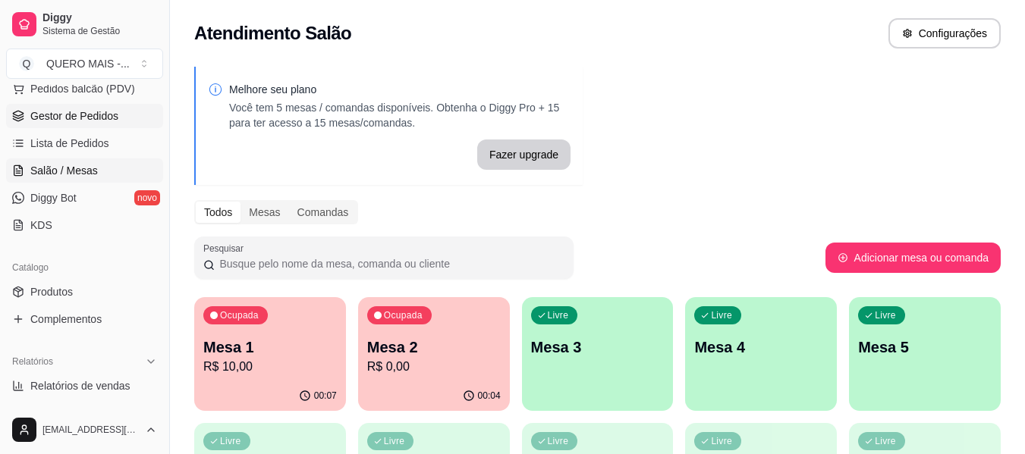
click at [58, 125] on link "Gestor de Pedidos" at bounding box center [84, 116] width 157 height 24
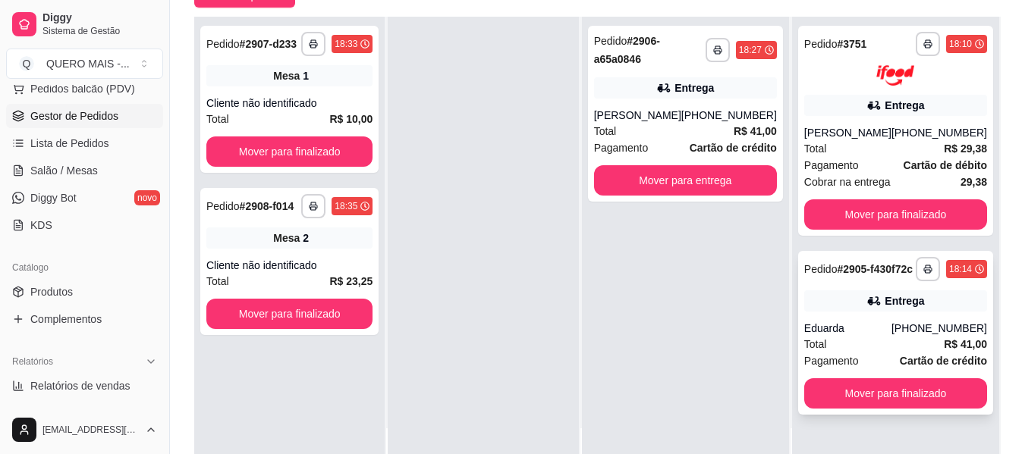
scroll to position [228, 0]
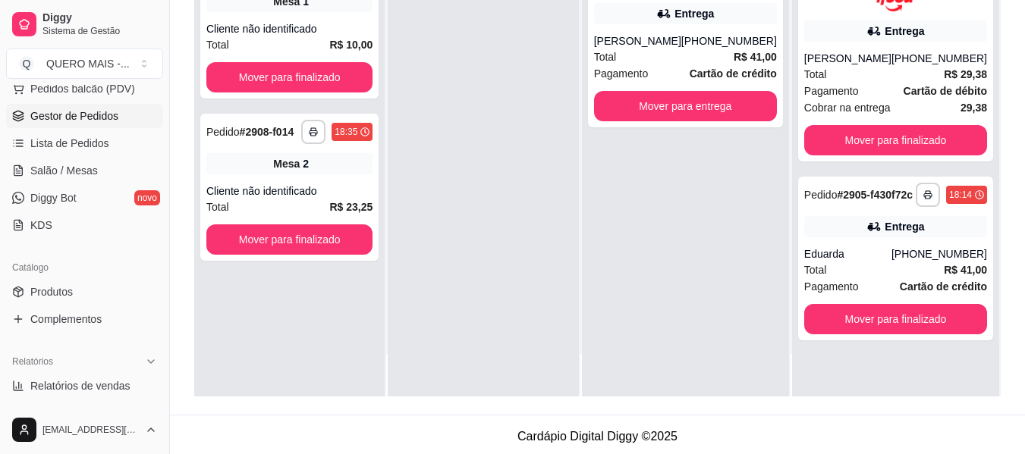
click at [6, 104] on link "Gestor de Pedidos" at bounding box center [84, 116] width 157 height 24
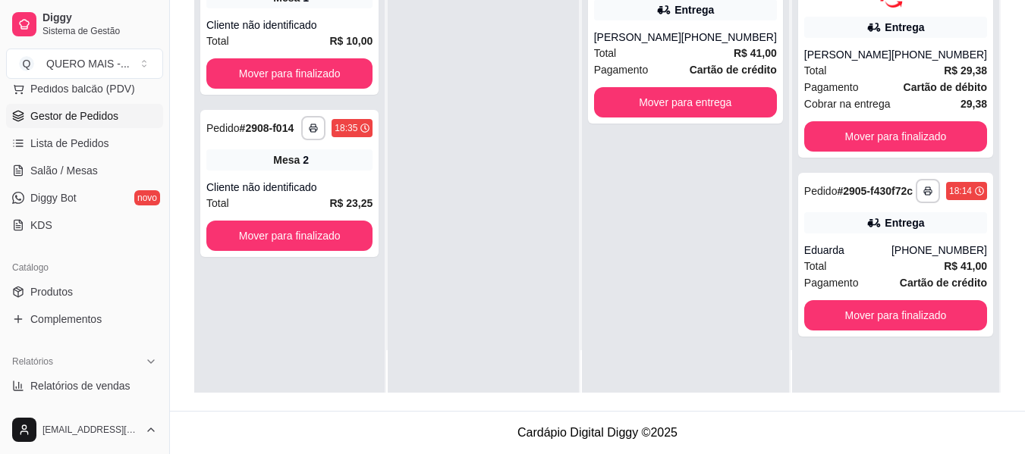
scroll to position [0, 0]
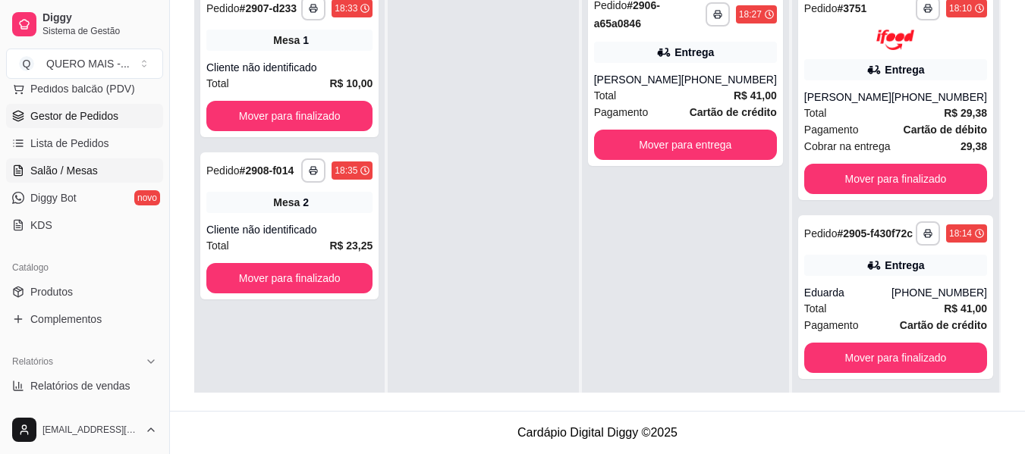
click at [85, 175] on span "Salão / Mesas" at bounding box center [64, 170] width 68 height 15
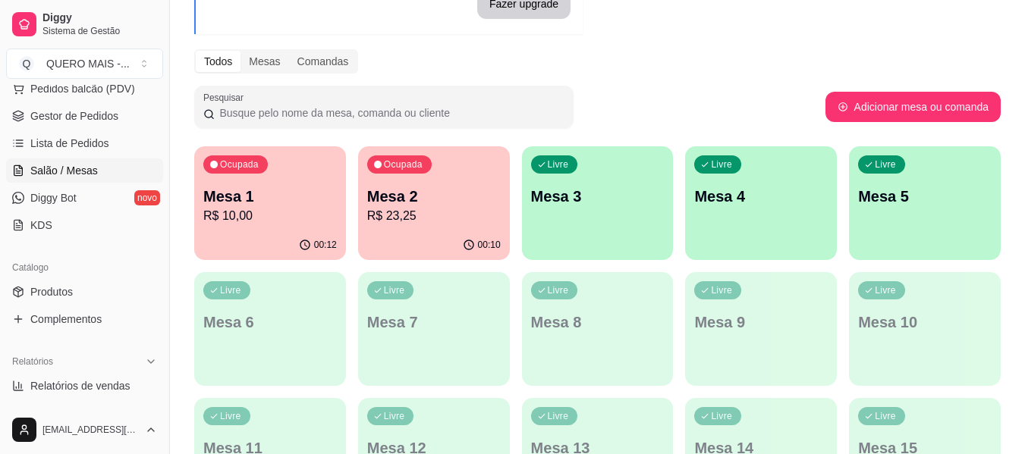
scroll to position [152, 0]
click at [418, 222] on p "R$ 23,25" at bounding box center [434, 215] width 134 height 18
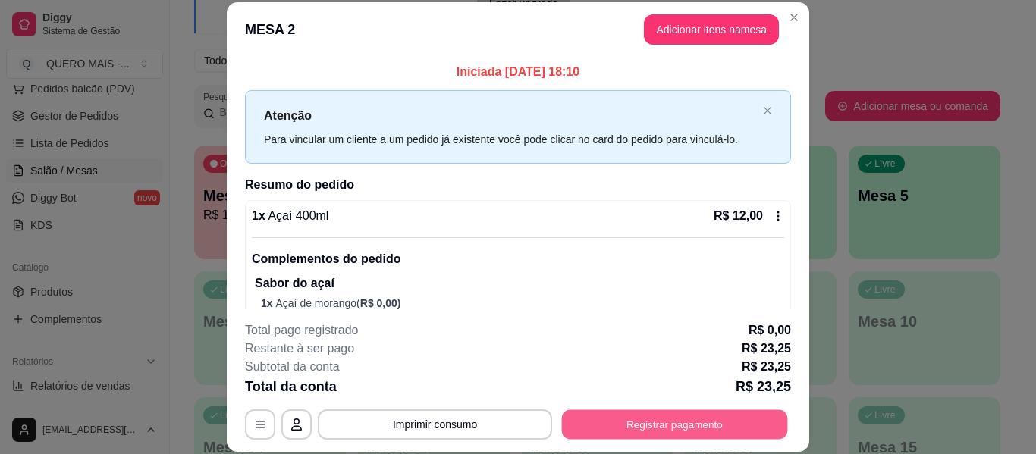
click at [670, 410] on button "Registrar pagamento" at bounding box center [675, 425] width 226 height 30
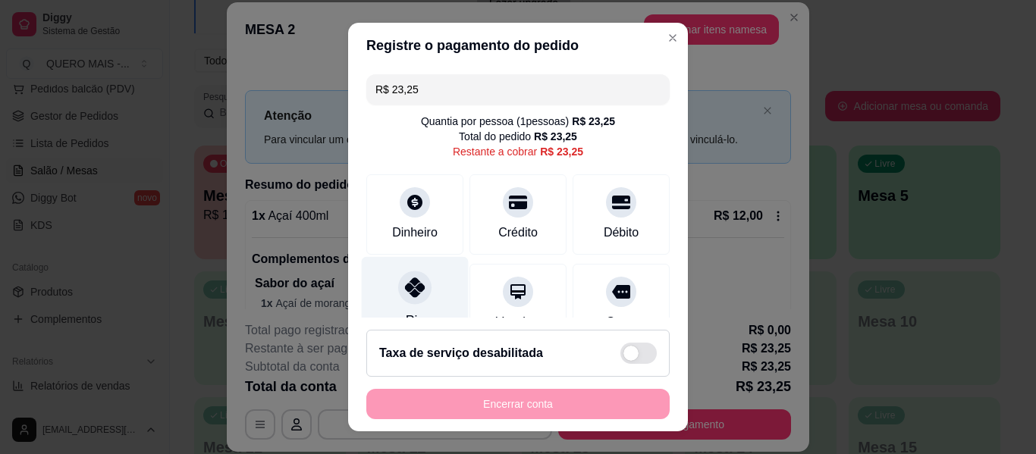
click at [405, 288] on icon at bounding box center [415, 288] width 20 height 20
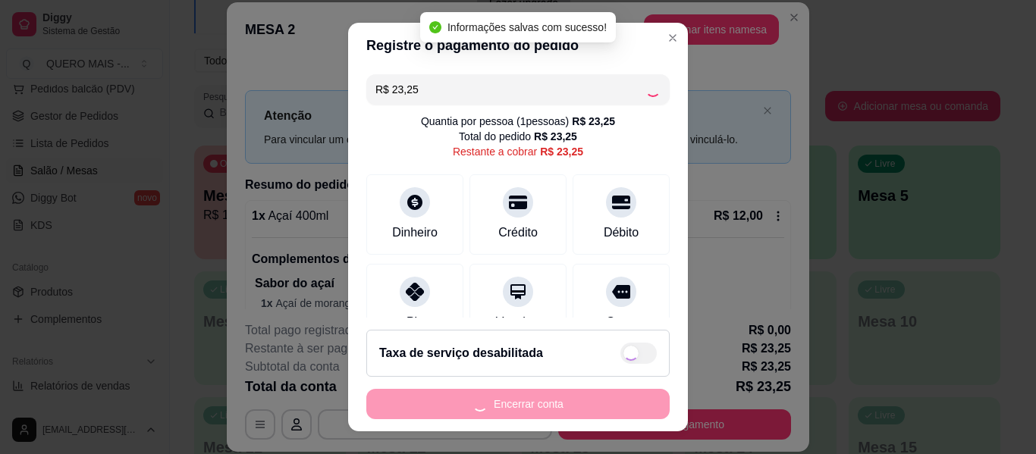
type input "R$ 0,00"
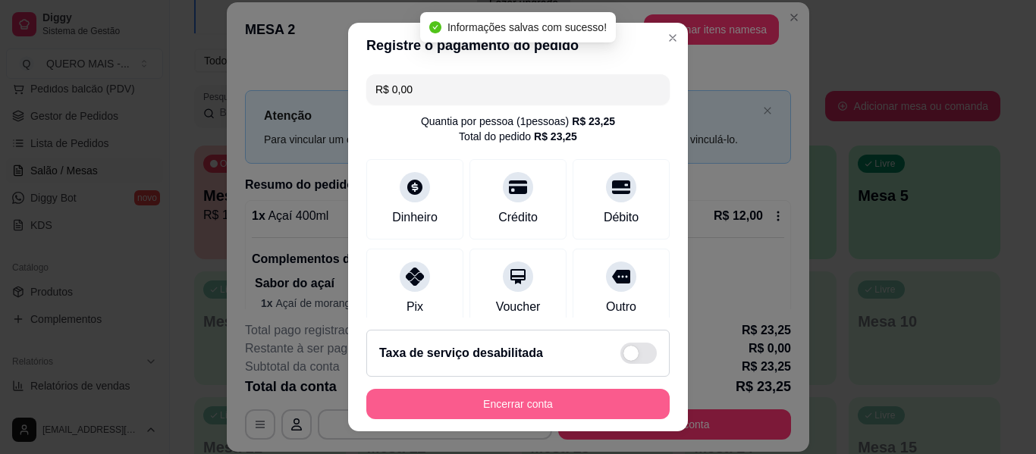
click at [550, 403] on button "Encerrar conta" at bounding box center [517, 404] width 303 height 30
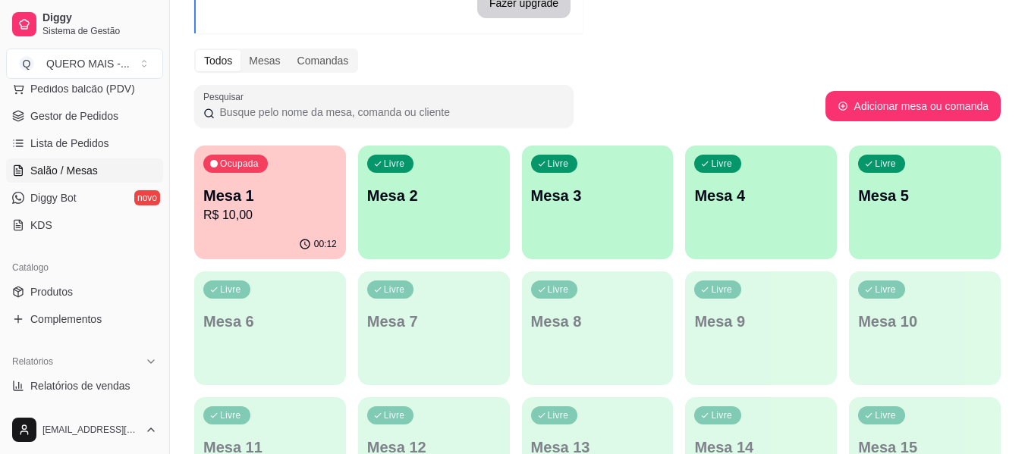
click at [198, 212] on div "Ocupada Mesa 1 R$ 10,00" at bounding box center [270, 188] width 152 height 84
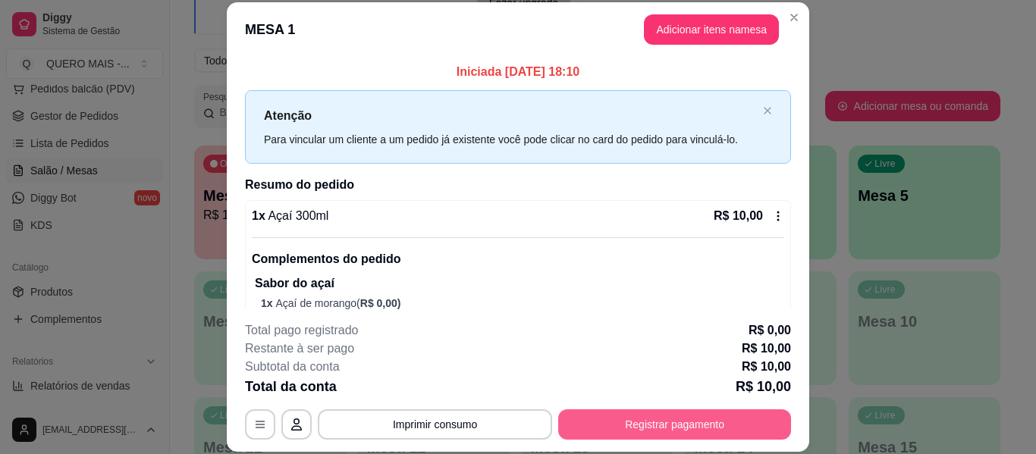
click at [602, 427] on button "Registrar pagamento" at bounding box center [674, 425] width 233 height 30
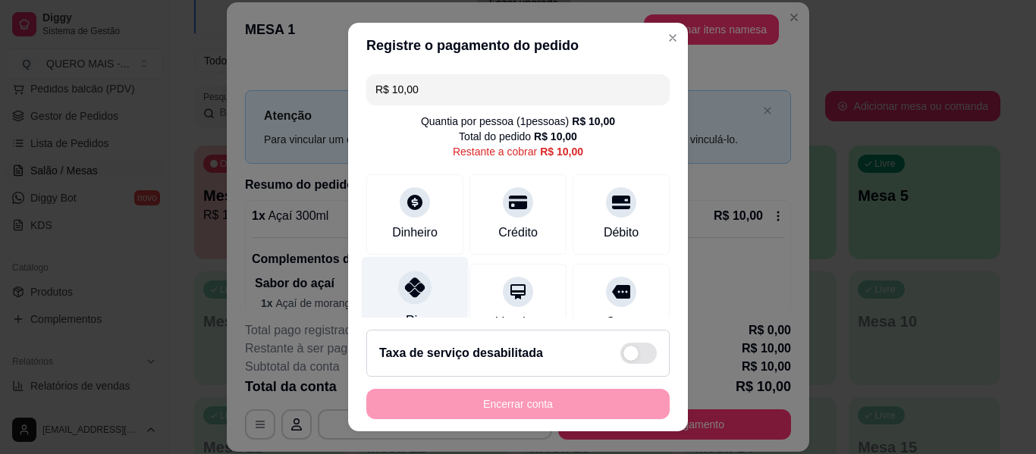
click at [401, 301] on div at bounding box center [414, 287] width 33 height 33
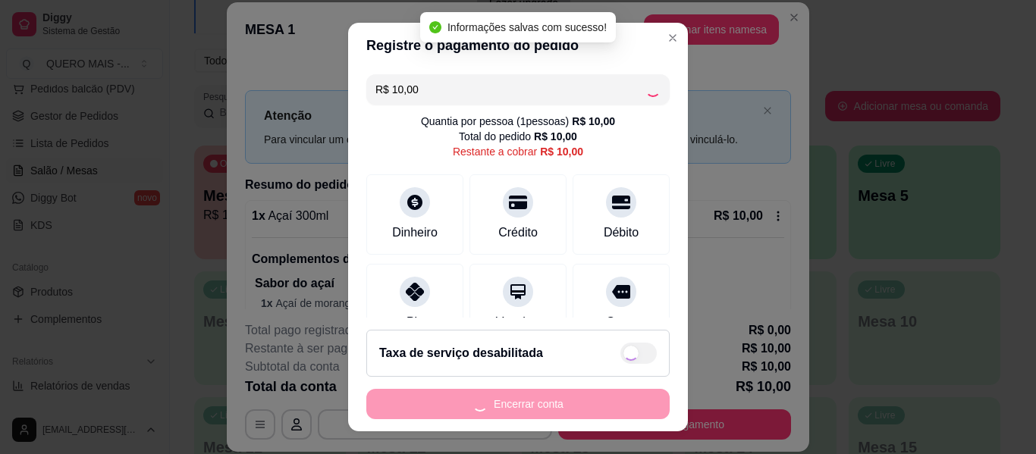
type input "R$ 0,00"
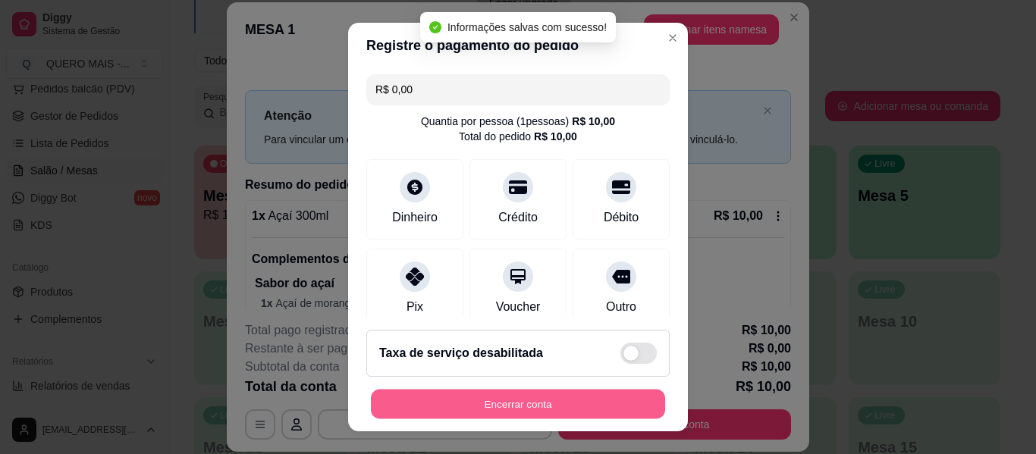
click at [508, 404] on button "Encerrar conta" at bounding box center [518, 405] width 294 height 30
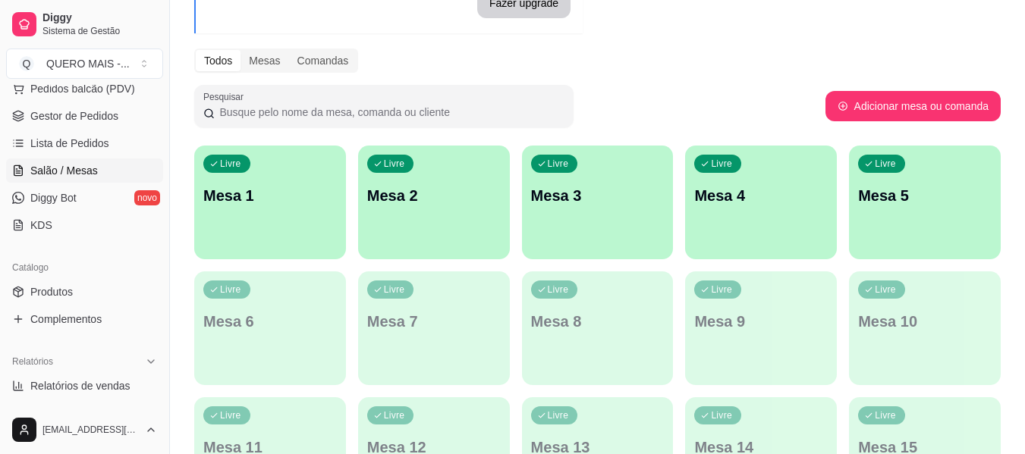
drag, startPoint x: 67, startPoint y: 116, endPoint x: 160, endPoint y: 114, distance: 93.3
click at [67, 116] on span "Gestor de Pedidos" at bounding box center [74, 115] width 88 height 15
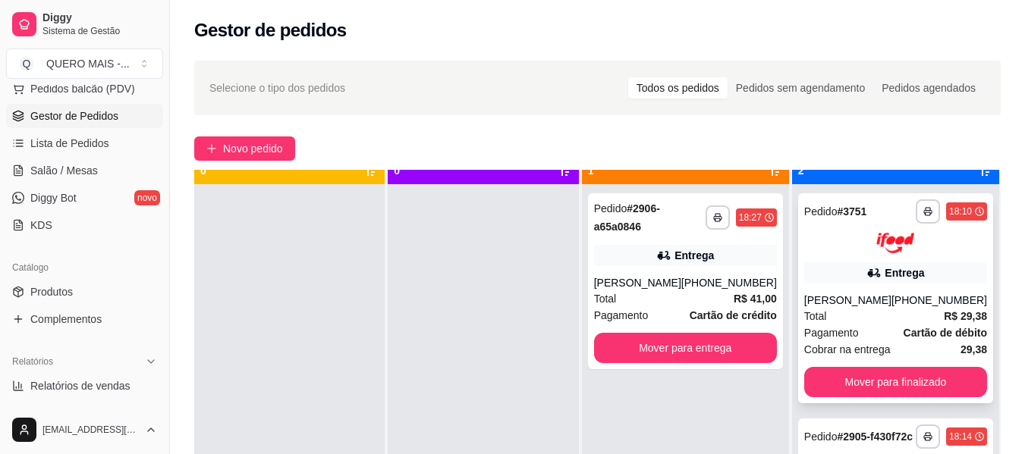
scroll to position [42, 0]
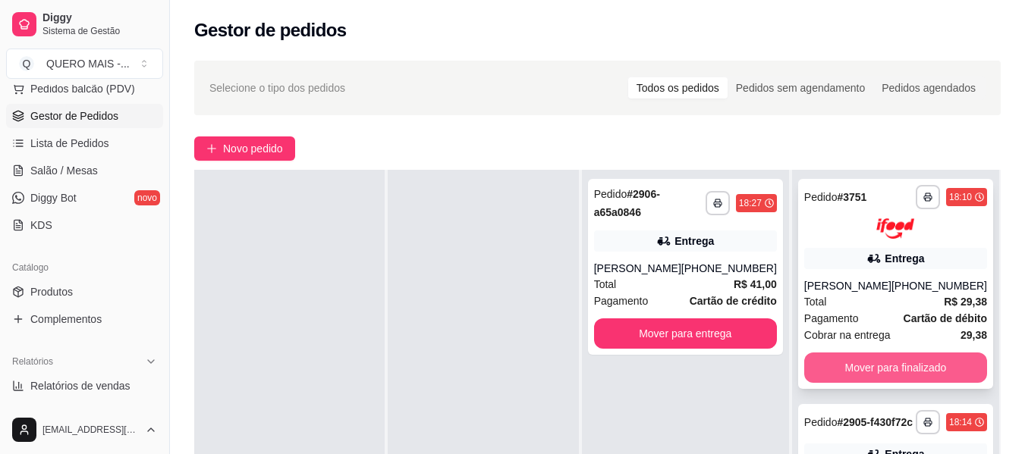
click at [915, 366] on button "Mover para finalizado" at bounding box center [895, 368] width 183 height 30
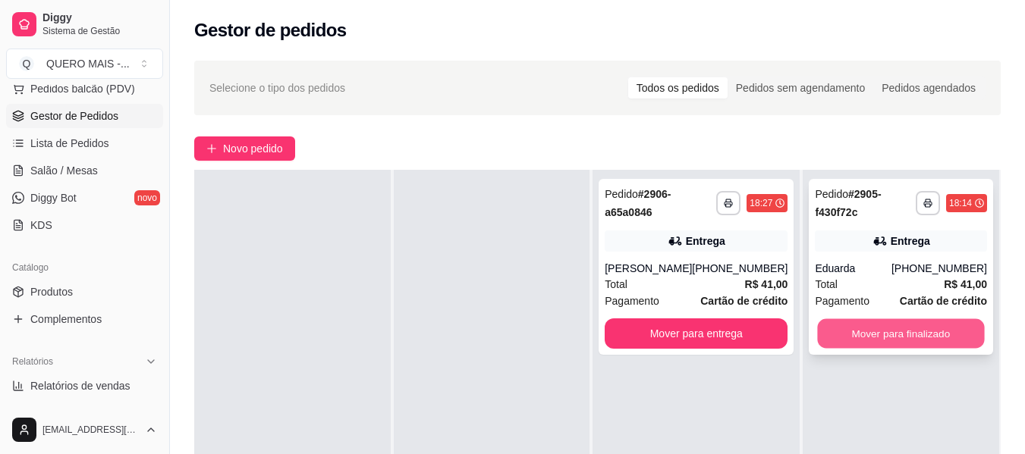
click at [914, 335] on button "Mover para finalizado" at bounding box center [901, 334] width 167 height 30
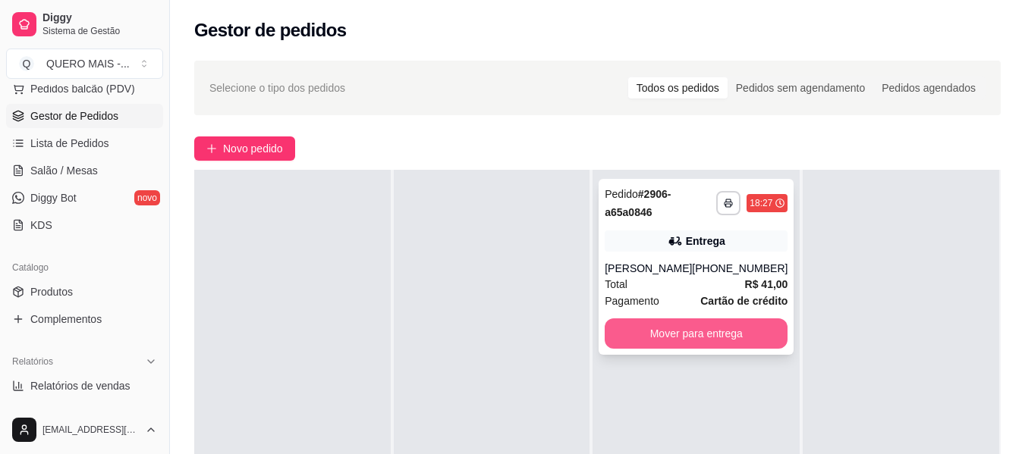
click at [712, 325] on button "Mover para entrega" at bounding box center [696, 334] width 183 height 30
